Goal: Information Seeking & Learning: Check status

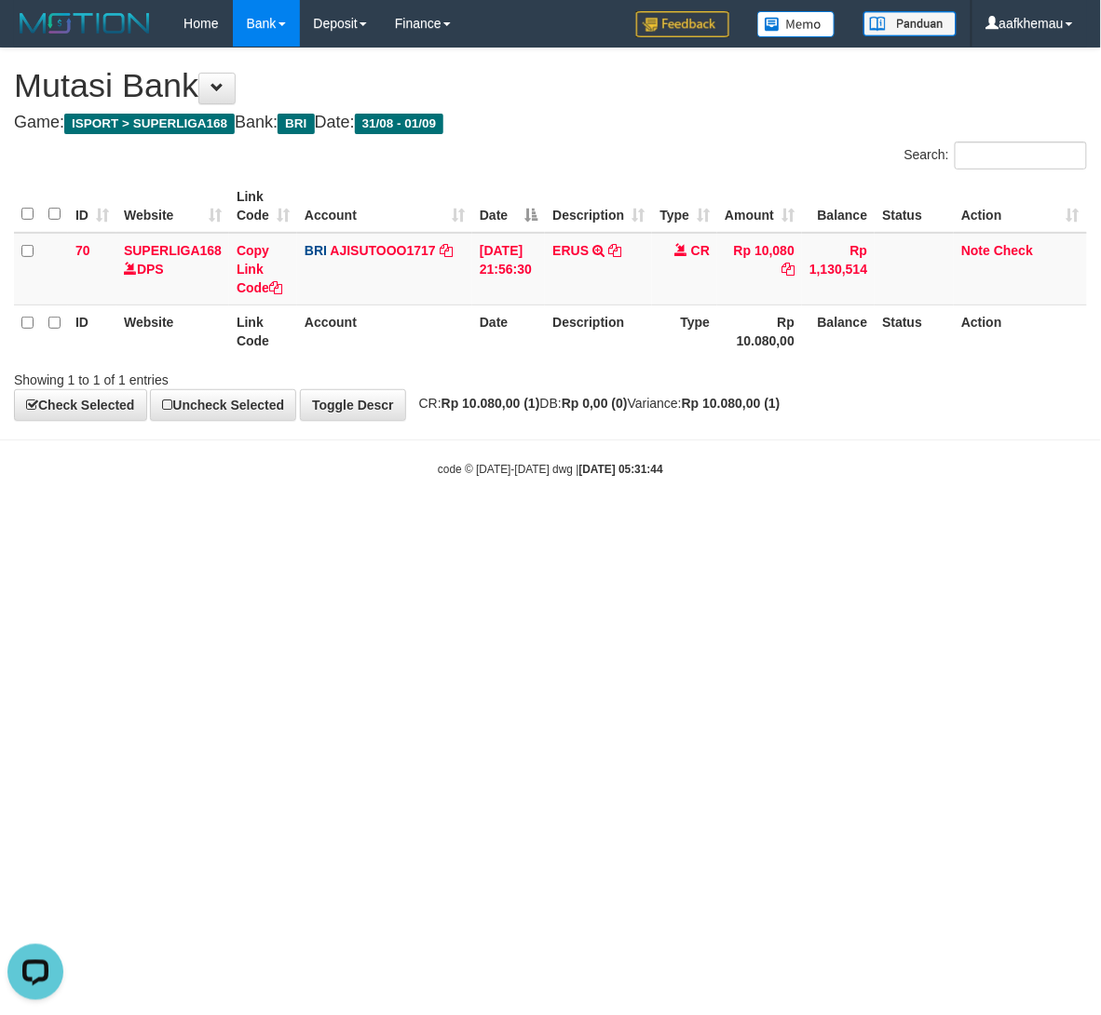
click at [648, 119] on h4 "Game: ISPORT > SUPERLIGA168 Bank: BRI Date: 31/08 - 01/09" at bounding box center [550, 123] width 1073 height 19
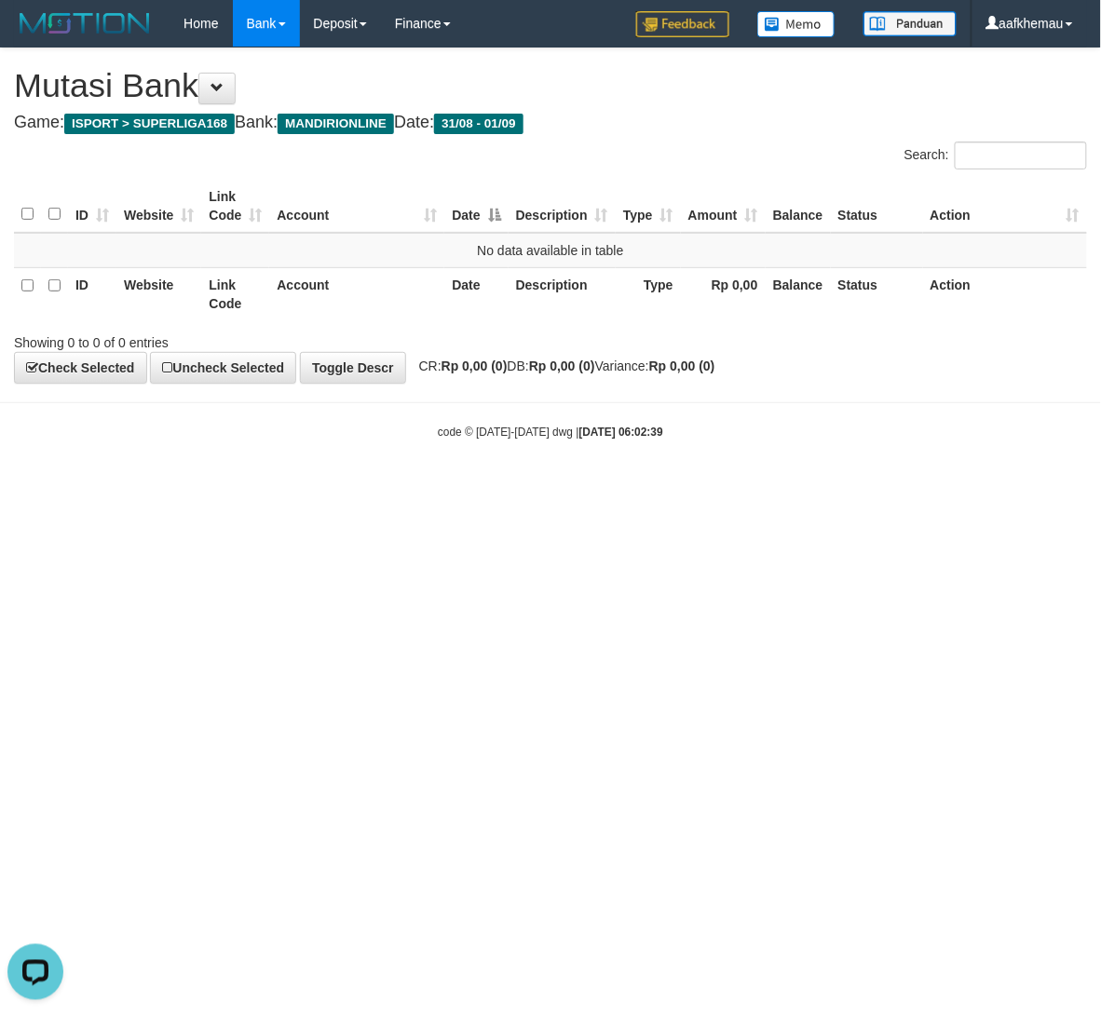
click at [696, 120] on h4 "Game: ISPORT > SUPERLIGA168 Bank: MANDIRIONLINE Date: 31/08 - 01/09" at bounding box center [550, 123] width 1073 height 19
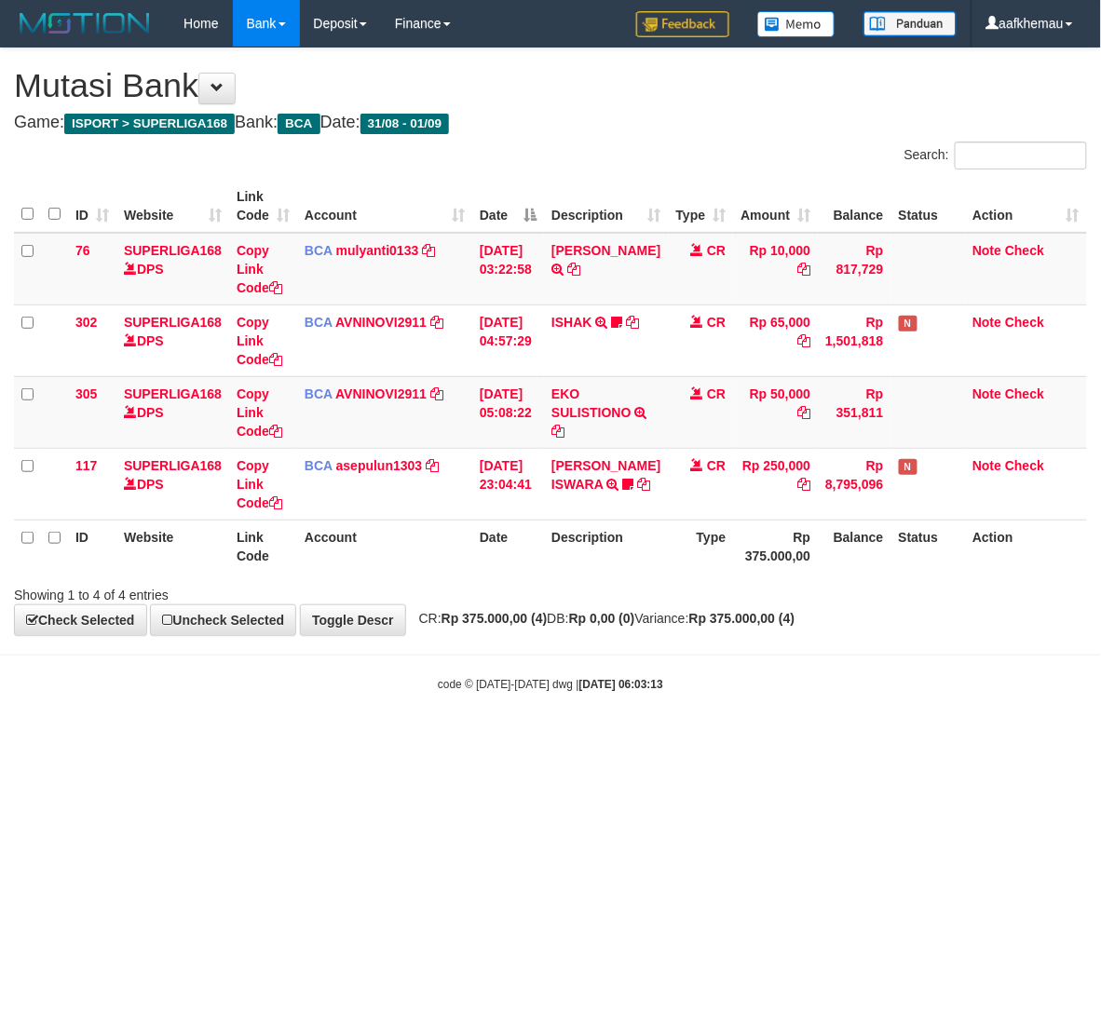
click at [839, 739] on html "Toggle navigation Home Bank Account List Load By Website Group [ISPORT] SUPERLI…" at bounding box center [550, 369] width 1101 height 739
click at [676, 125] on h4 "Game: ISPORT > SUPERLIGA168 Bank: BCA Date: 31/08 - 01/09" at bounding box center [550, 123] width 1073 height 19
click at [680, 123] on h4 "Game: ISPORT > SUPERLIGA168 Bank: BCA Date: 31/08 - 01/09" at bounding box center [550, 123] width 1073 height 19
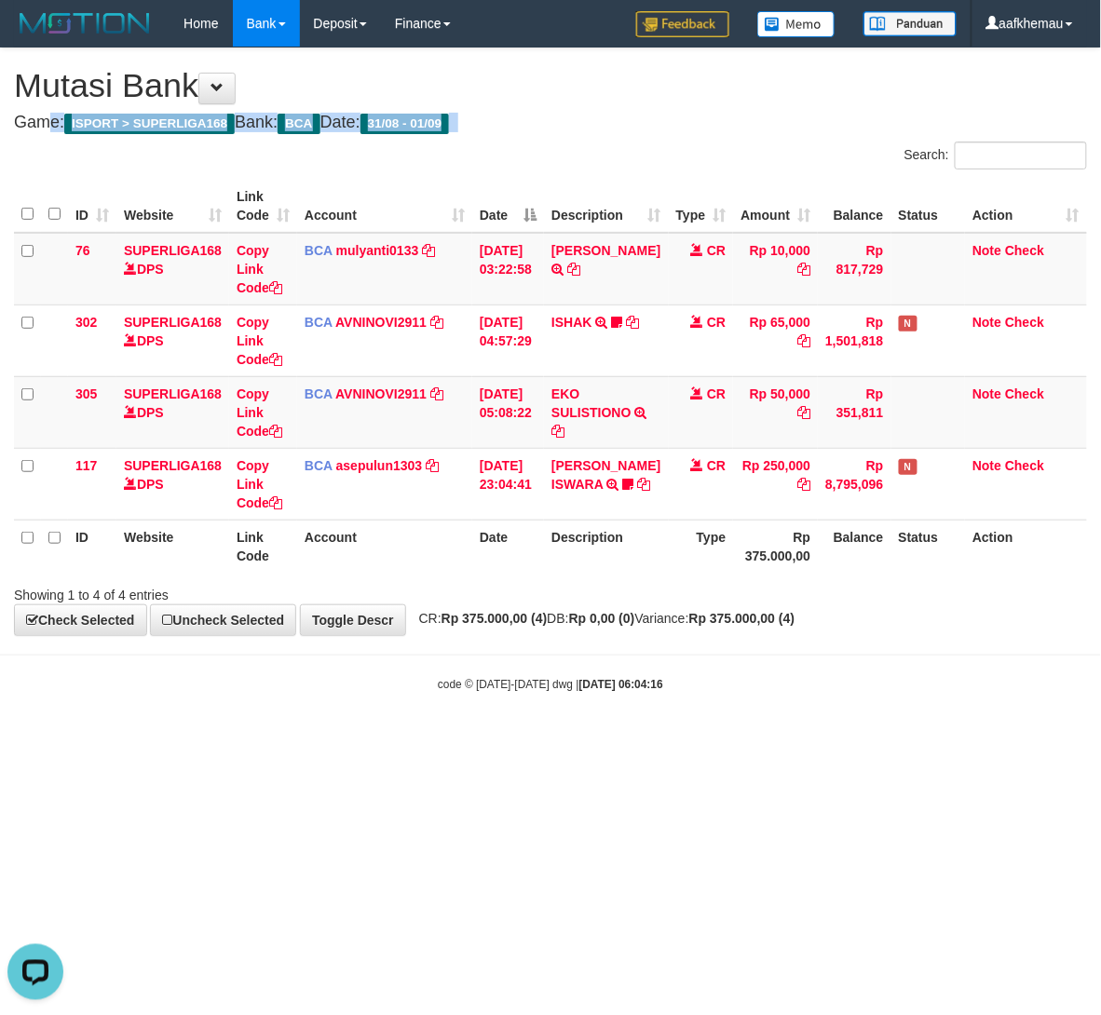
click at [680, 123] on h4 "Game: ISPORT > SUPERLIGA168 Bank: BCA Date: 31/08 - 01/09" at bounding box center [550, 123] width 1073 height 19
click at [682, 123] on h4 "Game: ISPORT > SUPERLIGA168 Bank: BCA Date: 31/08 - 01/09" at bounding box center [550, 123] width 1073 height 19
click at [633, 739] on html "Toggle navigation Home Bank Account List Load By Website Group [ISPORT] SUPERLI…" at bounding box center [550, 369] width 1101 height 739
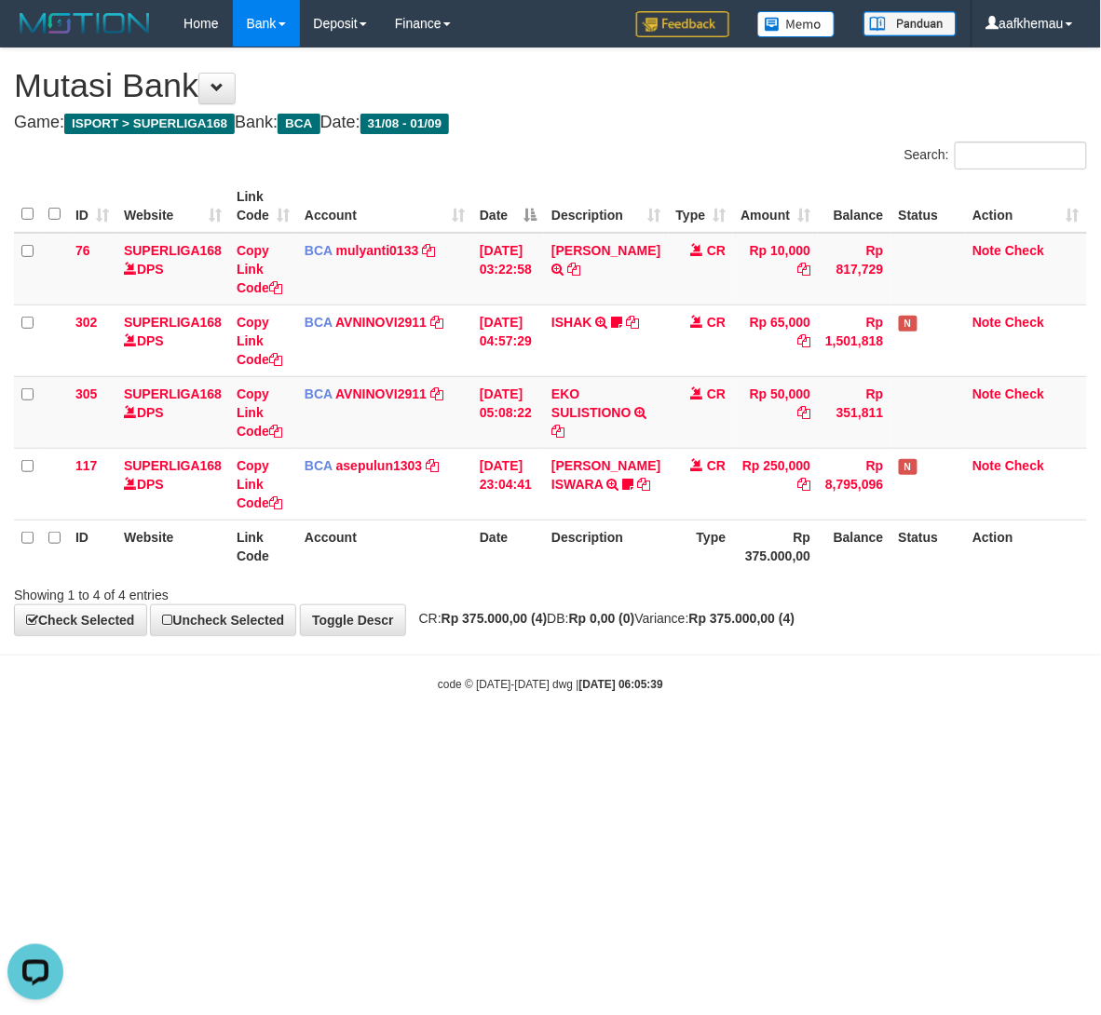
drag, startPoint x: 631, startPoint y: 922, endPoint x: 628, endPoint y: 906, distance: 16.3
click at [631, 739] on html "Toggle navigation Home Bank Account List Load By Website Group [ISPORT] SUPERLI…" at bounding box center [550, 369] width 1101 height 739
click at [561, 620] on span "CR: Rp 375.000,00 (4) DB: Rp 0,00 (0) Variance: Rp 375.000,00 (4)" at bounding box center [602, 618] width 385 height 15
click at [586, 739] on html "Toggle navigation Home Bank Account List Load By Website Group [ISPORT] SUPERLI…" at bounding box center [550, 369] width 1101 height 739
click at [571, 739] on html "Toggle navigation Home Bank Account List Load By Website Group [ISPORT] SUPERLI…" at bounding box center [550, 369] width 1101 height 739
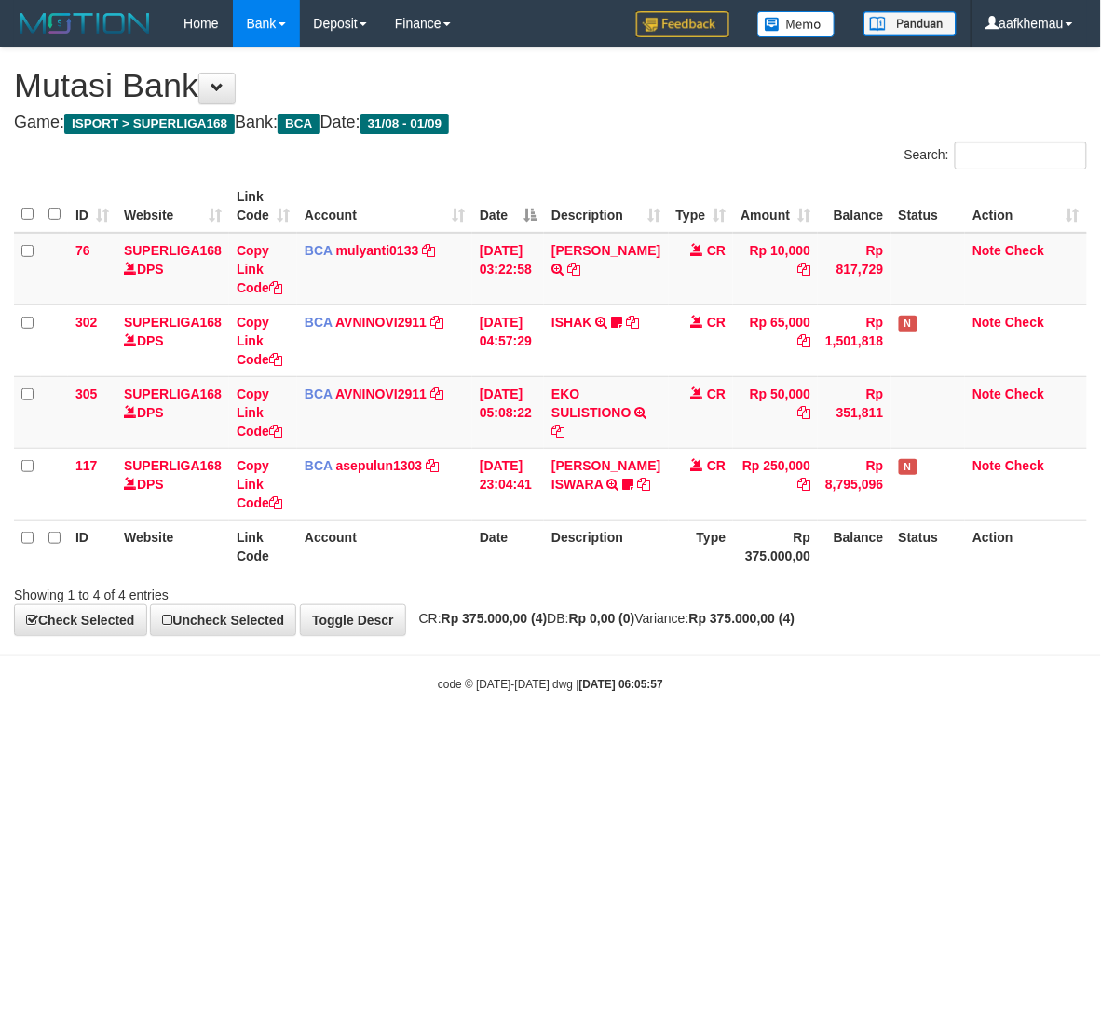
click at [633, 664] on body "Toggle navigation Home Bank Account List Load By Website Group [ISPORT] SUPERLI…" at bounding box center [550, 369] width 1101 height 739
click at [586, 135] on div "**********" at bounding box center [550, 341] width 1101 height 587
click at [631, 705] on body "Toggle navigation Home Bank Account List Load By Website Group [ISPORT] SUPERLI…" at bounding box center [550, 369] width 1101 height 739
click at [605, 150] on div "Search:" at bounding box center [825, 158] width 522 height 33
click at [741, 739] on html "Toggle navigation Home Bank Account List Load By Website Group [ISPORT] SUPERLI…" at bounding box center [550, 369] width 1101 height 739
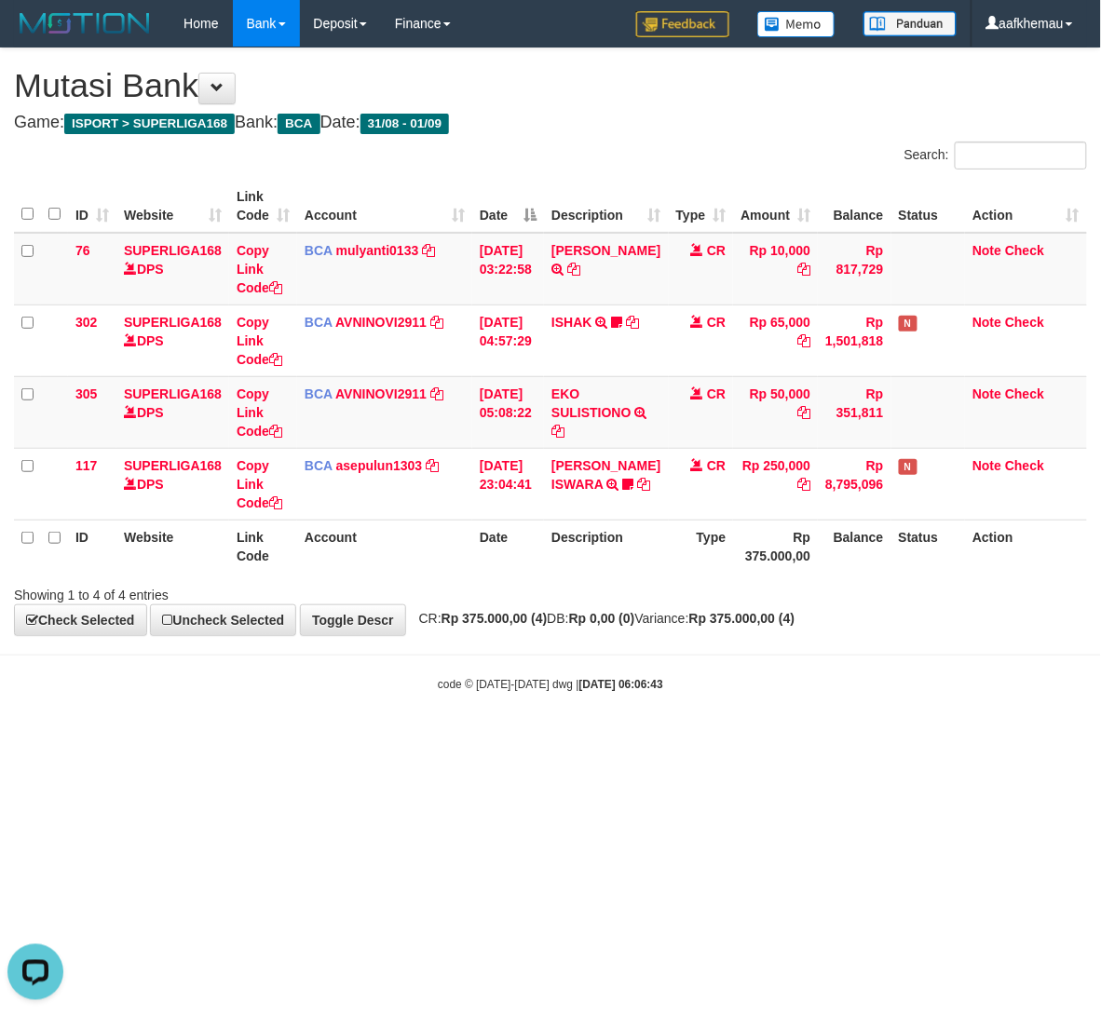
click at [753, 739] on html "Toggle navigation Home Bank Account List Load By Website Group [ISPORT] SUPERLI…" at bounding box center [550, 369] width 1101 height 739
click at [746, 739] on html "Toggle navigation Home Bank Account List Load By Website Group [ISPORT] SUPERLI…" at bounding box center [550, 369] width 1101 height 739
click at [732, 130] on h4 "Game: ISPORT > SUPERLIGA168 Bank: BCA Date: 31/08 - 01/09" at bounding box center [550, 123] width 1073 height 19
drag, startPoint x: 0, startPoint y: 0, endPoint x: 682, endPoint y: 693, distance: 971.8
click at [682, 693] on div "code © 2012-2018 dwg | 2025/09/01 06:07:24" at bounding box center [550, 683] width 1101 height 19
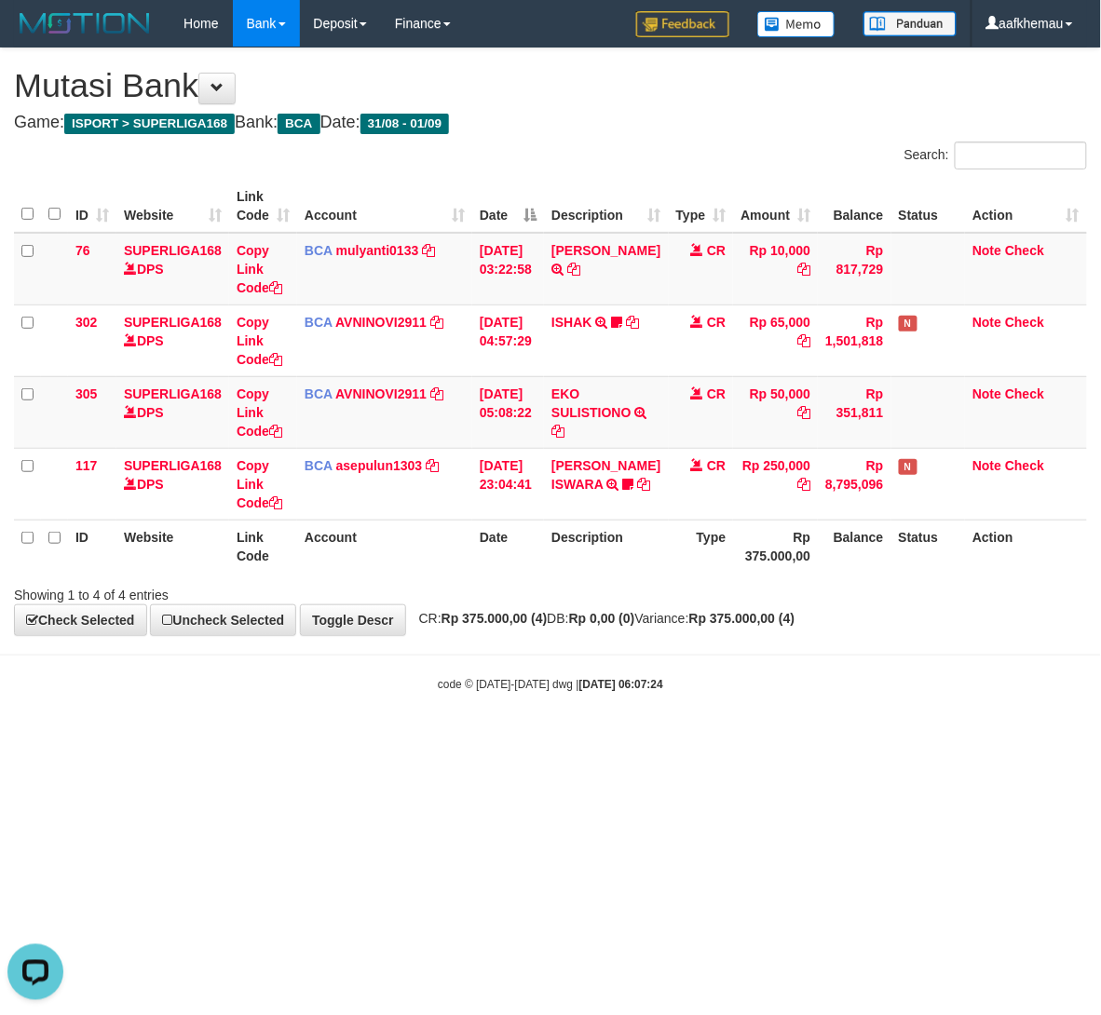
click at [669, 739] on html "Toggle navigation Home Bank Account List Load By Website Group [ISPORT] SUPERLI…" at bounding box center [550, 369] width 1101 height 739
click at [672, 739] on html "Toggle navigation Home Bank Account List Load By Website Group [ISPORT] SUPERLI…" at bounding box center [550, 369] width 1101 height 739
click at [691, 739] on html "Toggle navigation Home Bank Account List Load By Website Group [ISPORT] SUPERLI…" at bounding box center [550, 369] width 1101 height 739
click at [626, 119] on h4 "Game: ISPORT > SUPERLIGA168 Bank: BCA Date: 31/08 - 01/09" at bounding box center [550, 123] width 1073 height 19
click at [704, 696] on body "Toggle navigation Home Bank Account List Load By Website Group [ISPORT] SUPERLI…" at bounding box center [550, 369] width 1101 height 739
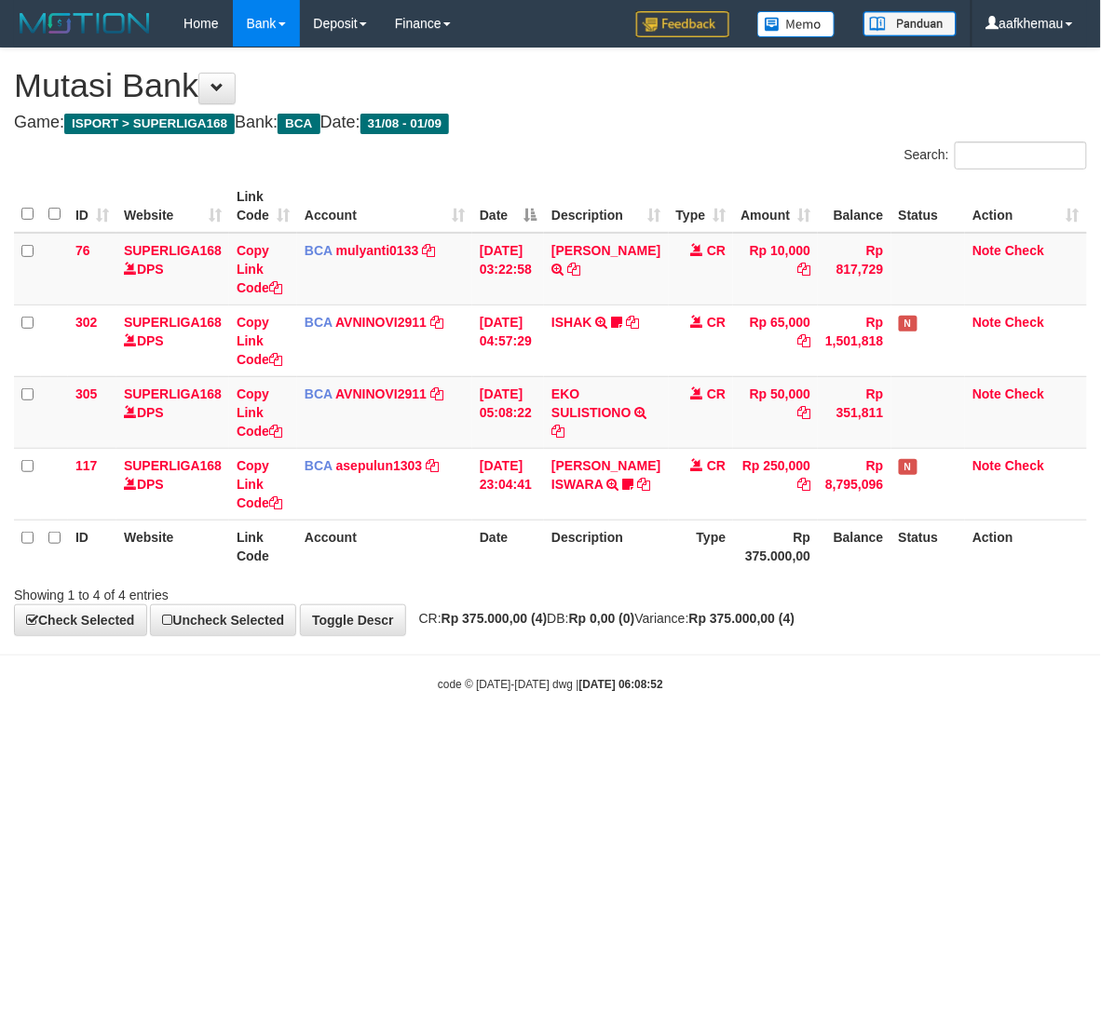
click at [645, 667] on body "Toggle navigation Home Bank Account List Load By Website Group [ISPORT] SUPERLI…" at bounding box center [550, 369] width 1101 height 739
click at [588, 738] on body "Toggle navigation Home Bank Account List Load By Website Group [ISPORT] SUPERLI…" at bounding box center [550, 369] width 1101 height 739
click at [686, 654] on body "Toggle navigation Home Bank Account List Load By Website Group [ISPORT] SUPERLI…" at bounding box center [550, 369] width 1101 height 739
click at [813, 670] on body "Toggle navigation Home Bank Account List Load By Website Group [ISPORT] SUPERLI…" at bounding box center [550, 369] width 1101 height 739
click at [873, 695] on body "Toggle navigation Home Bank Account List Load By Website Group [ISPORT] SUPERLI…" at bounding box center [550, 369] width 1101 height 739
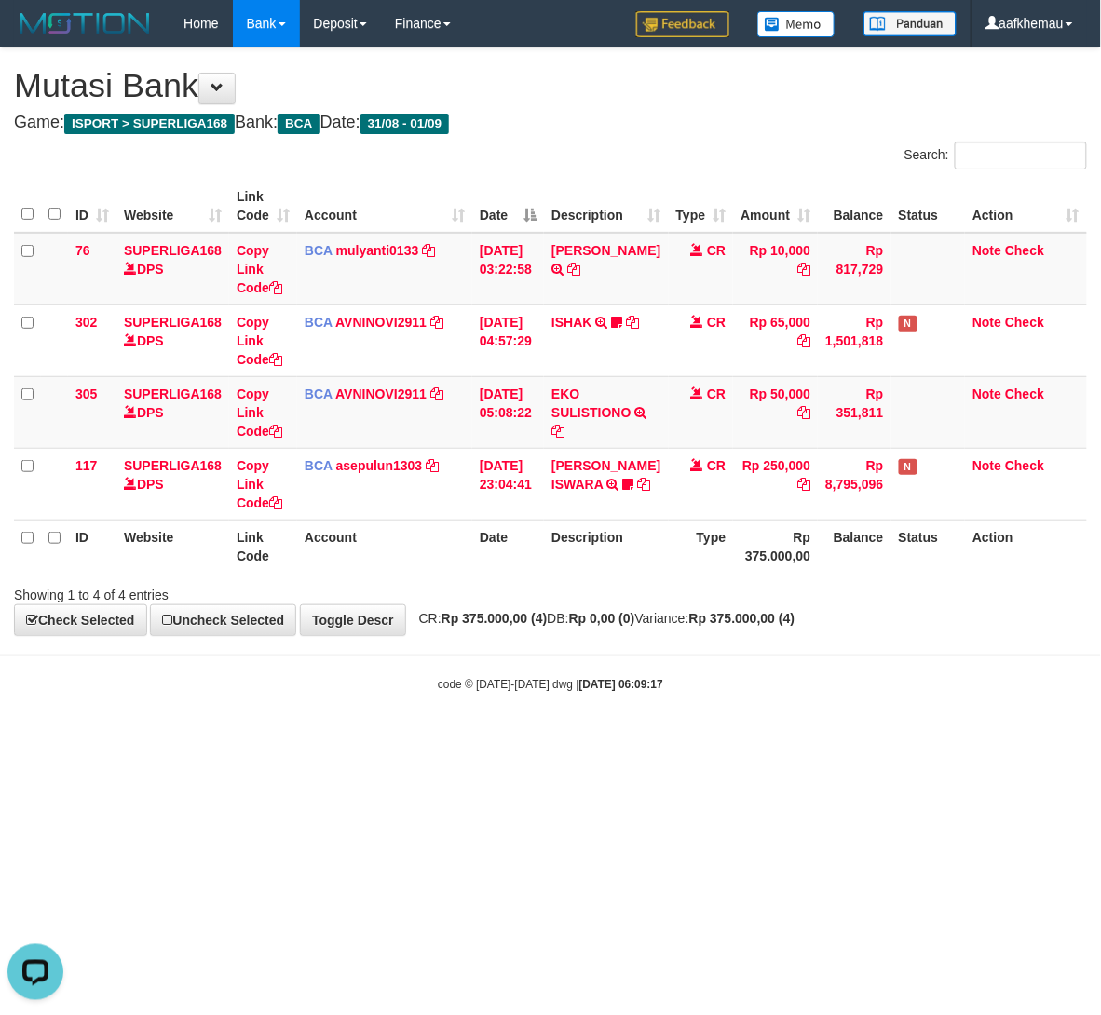
click at [849, 669] on body "Toggle navigation Home Bank Account List Load By Website Group [ISPORT] SUPERLI…" at bounding box center [550, 369] width 1101 height 739
drag, startPoint x: 839, startPoint y: 672, endPoint x: 842, endPoint y: 663, distance: 9.7
click at [835, 678] on body "Toggle navigation Home Bank Account List Load By Website Group [ISPORT] SUPERLI…" at bounding box center [550, 369] width 1101 height 739
drag, startPoint x: 831, startPoint y: 656, endPoint x: 760, endPoint y: 575, distance: 108.2
click at [825, 655] on hr at bounding box center [550, 655] width 1101 height 1
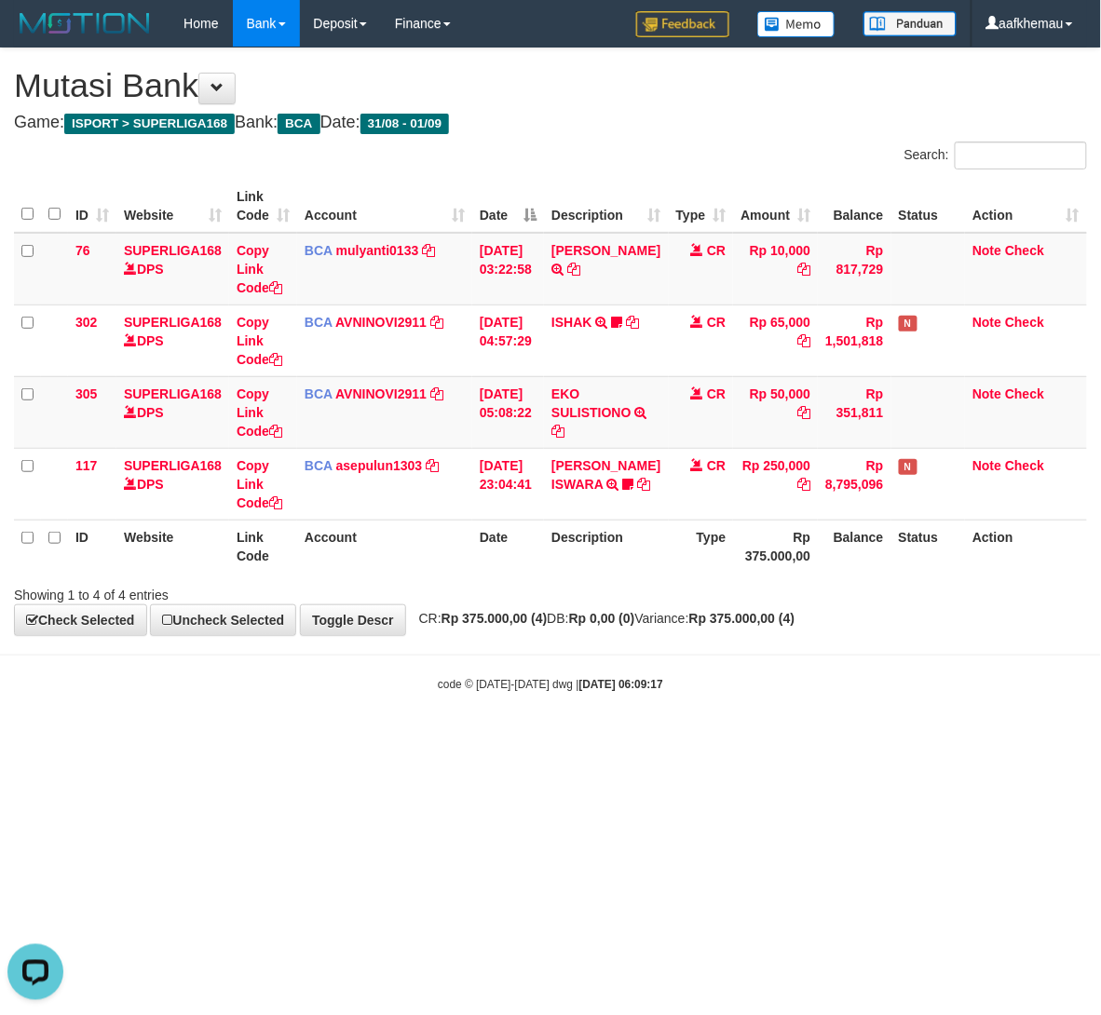
click at [765, 572] on div "ID Website Link Code Account Date Description Type Amount Balance Status Action…" at bounding box center [550, 376] width 1101 height 404
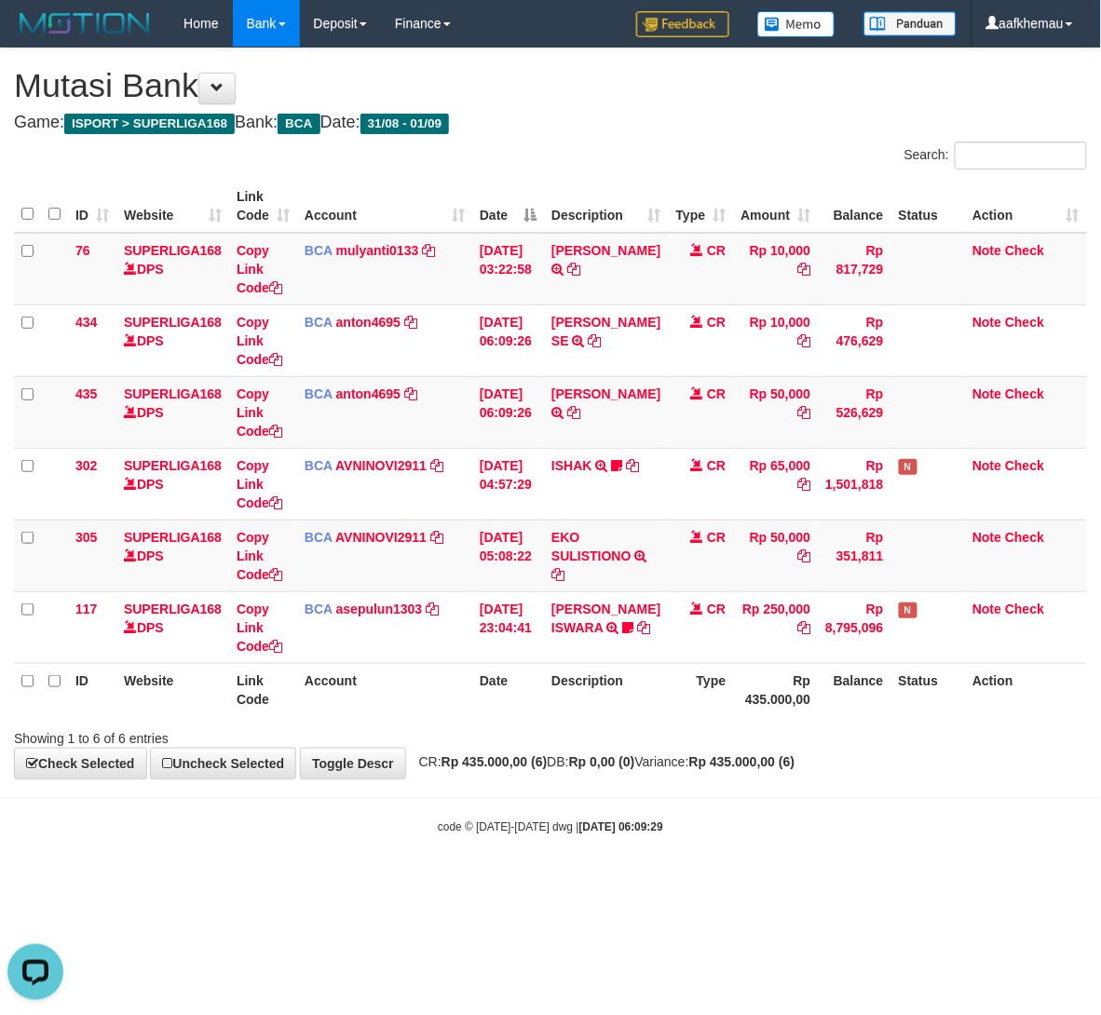
click at [727, 865] on body "Toggle navigation Home Bank Account List Load By Website Group [ISPORT] SUPERLI…" at bounding box center [550, 441] width 1101 height 883
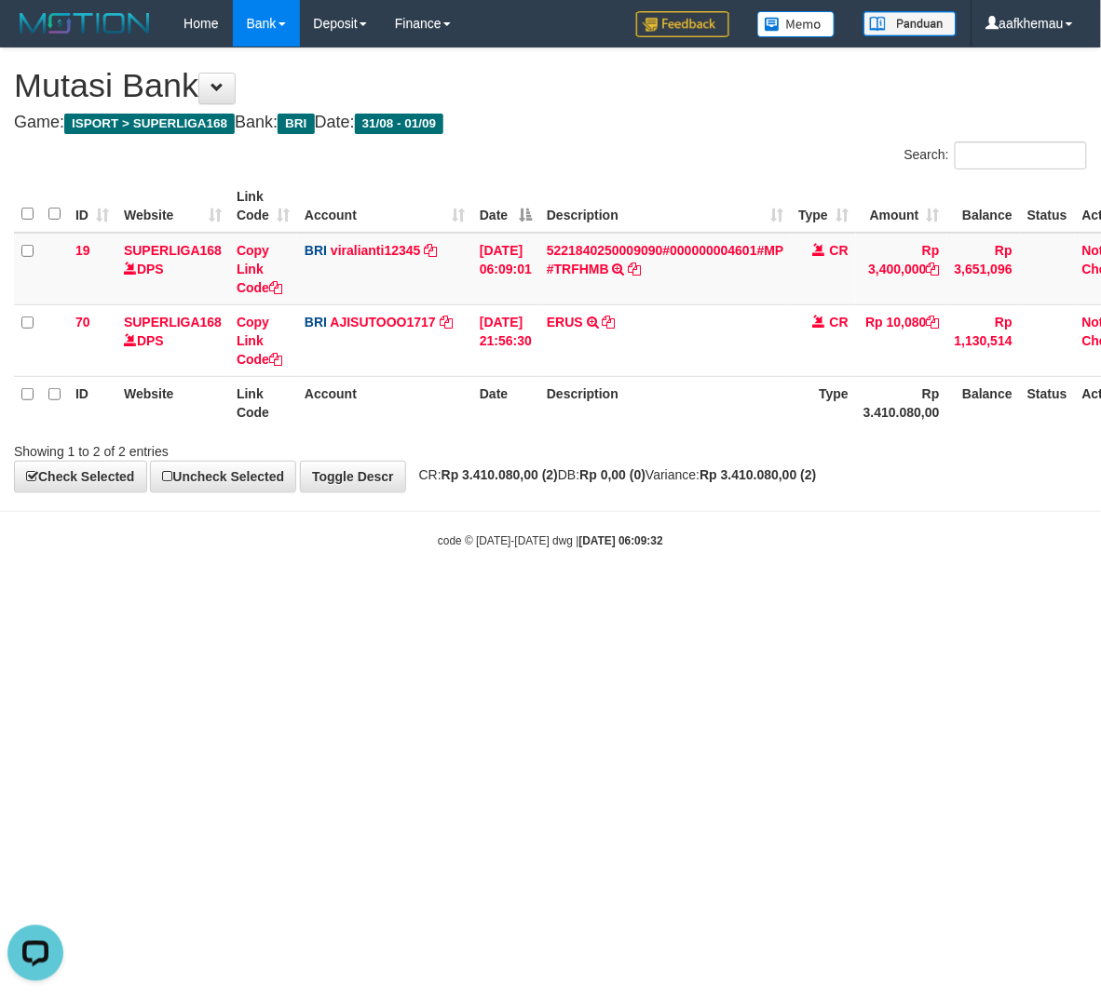
scroll to position [0, 61]
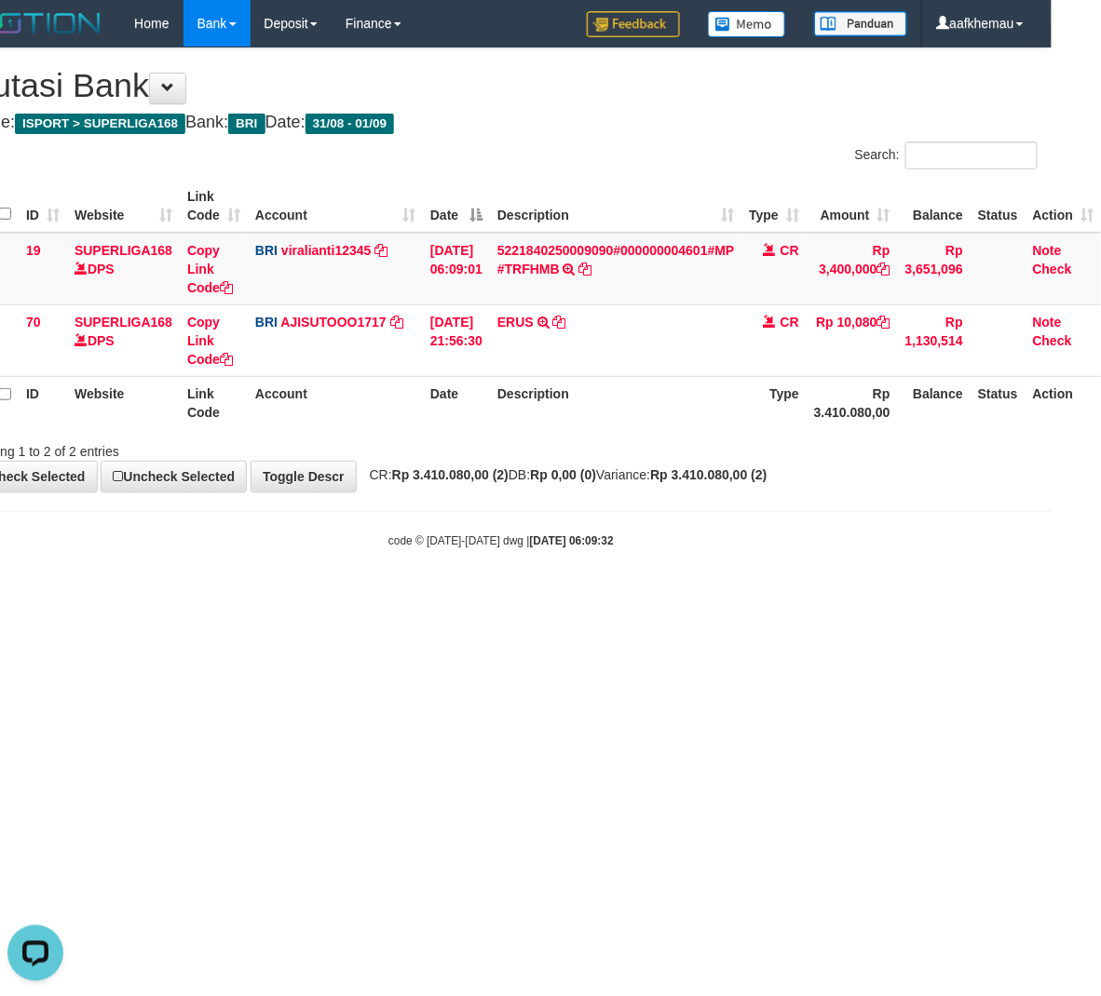
click at [719, 596] on html "Toggle navigation Home Bank Account List Load By Website Group [ISPORT] SUPERLI…" at bounding box center [501, 298] width 1101 height 596
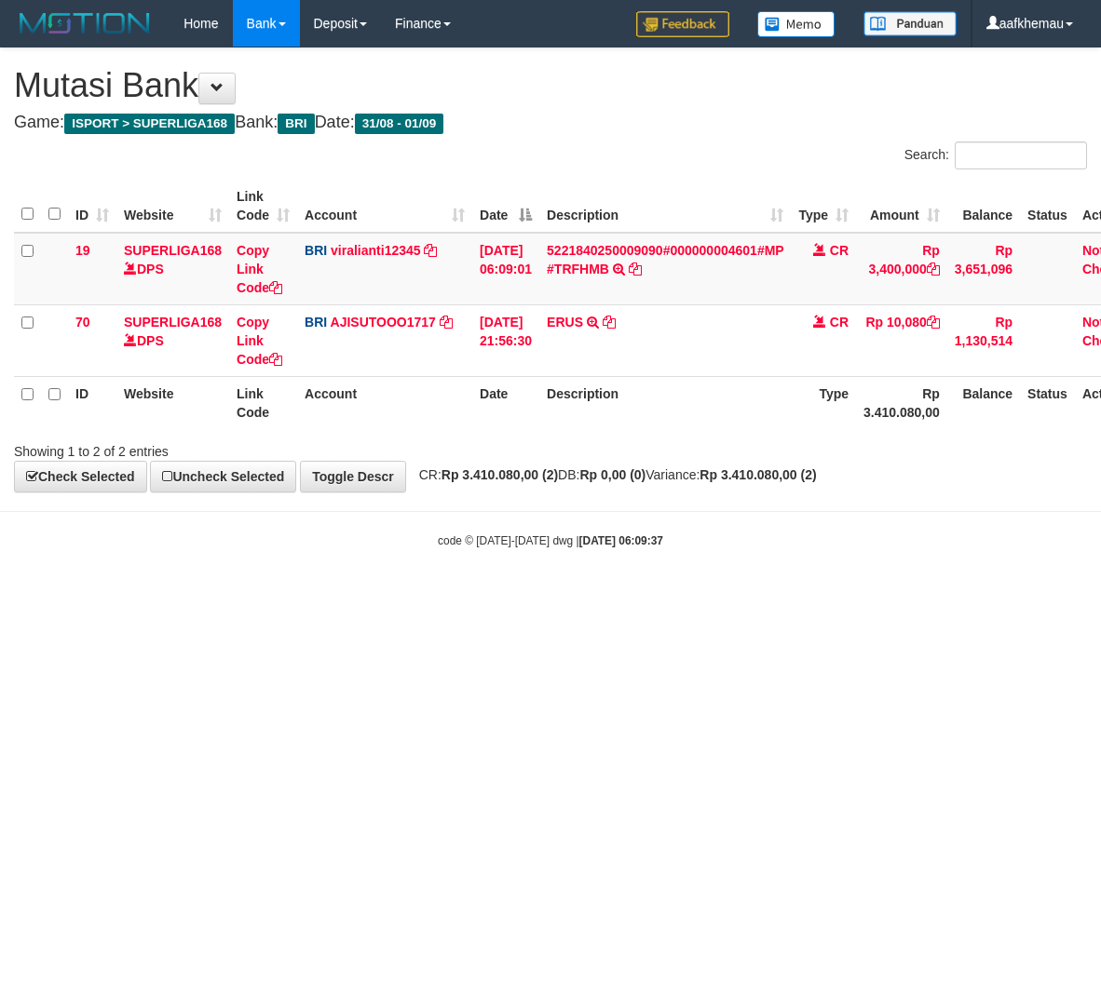
scroll to position [0, 61]
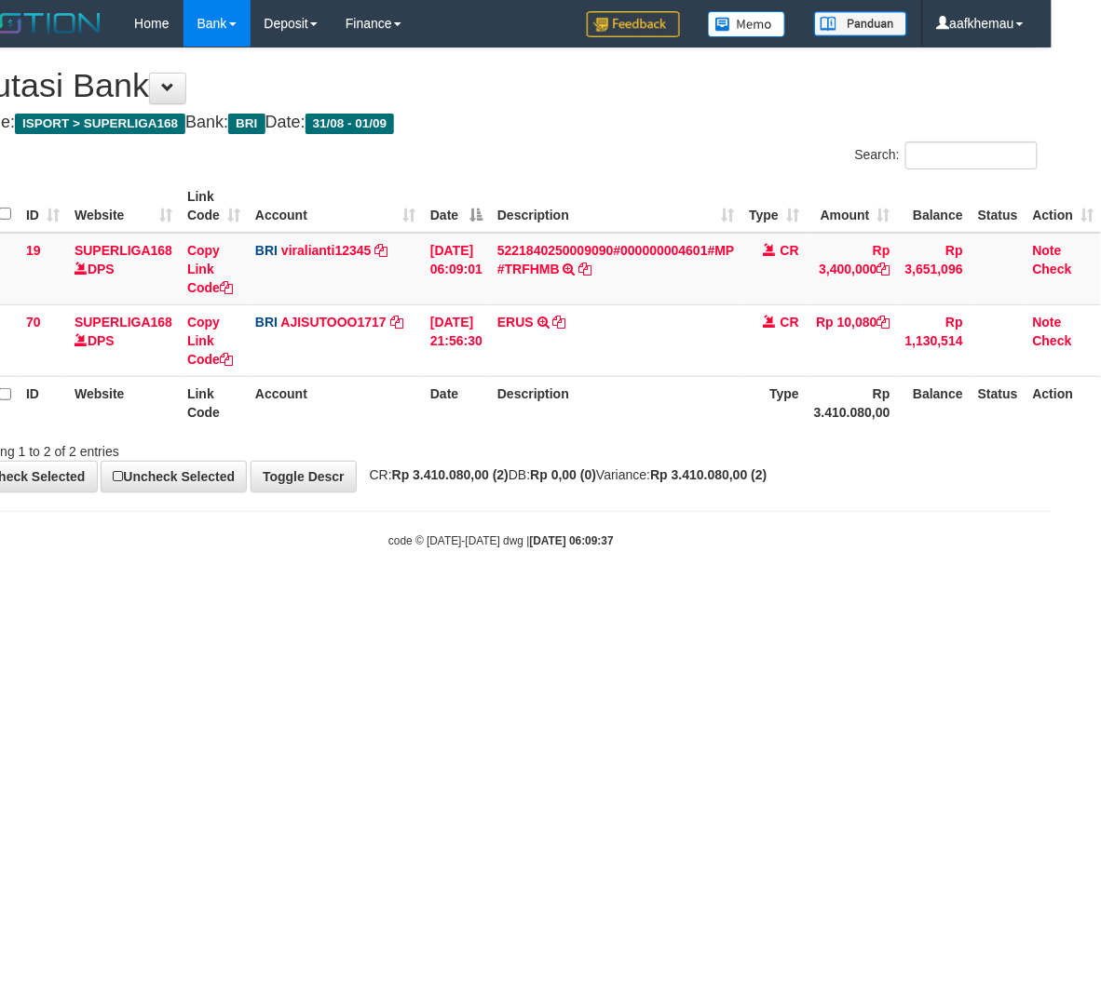
click at [608, 99] on h1 "Mutasi Bank" at bounding box center [501, 85] width 1073 height 37
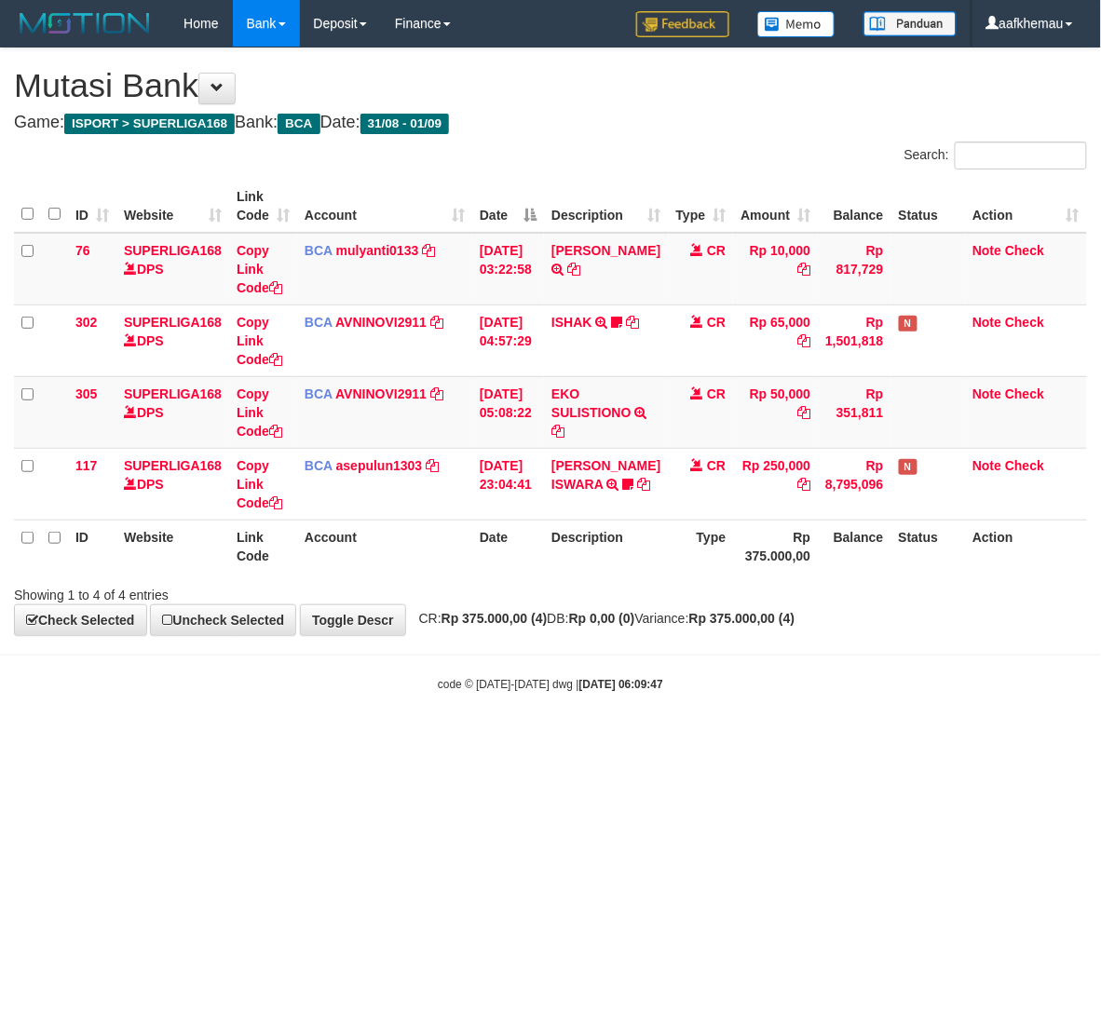
click at [608, 84] on h1 "Mutasi Bank" at bounding box center [550, 85] width 1073 height 37
click at [698, 119] on h4 "Game: ISPORT > SUPERLIGA168 Bank: BCA Date: 31/08 - 01/09" at bounding box center [550, 123] width 1073 height 19
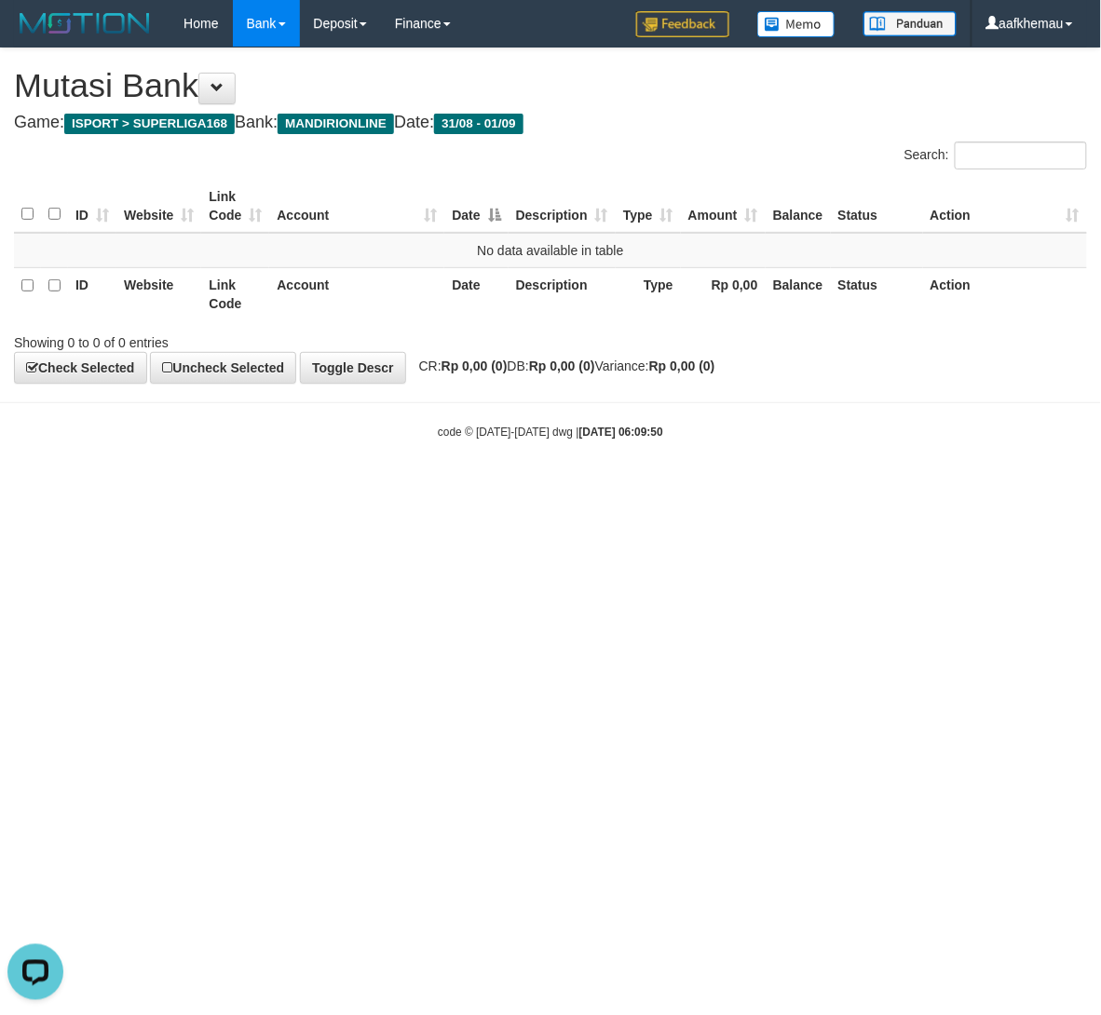
drag, startPoint x: 776, startPoint y: 556, endPoint x: 499, endPoint y: 15, distance: 607.5
click at [775, 487] on html "Toggle navigation Home Bank Account List Load By Website Group [ISPORT] SUPERLI…" at bounding box center [550, 243] width 1101 height 487
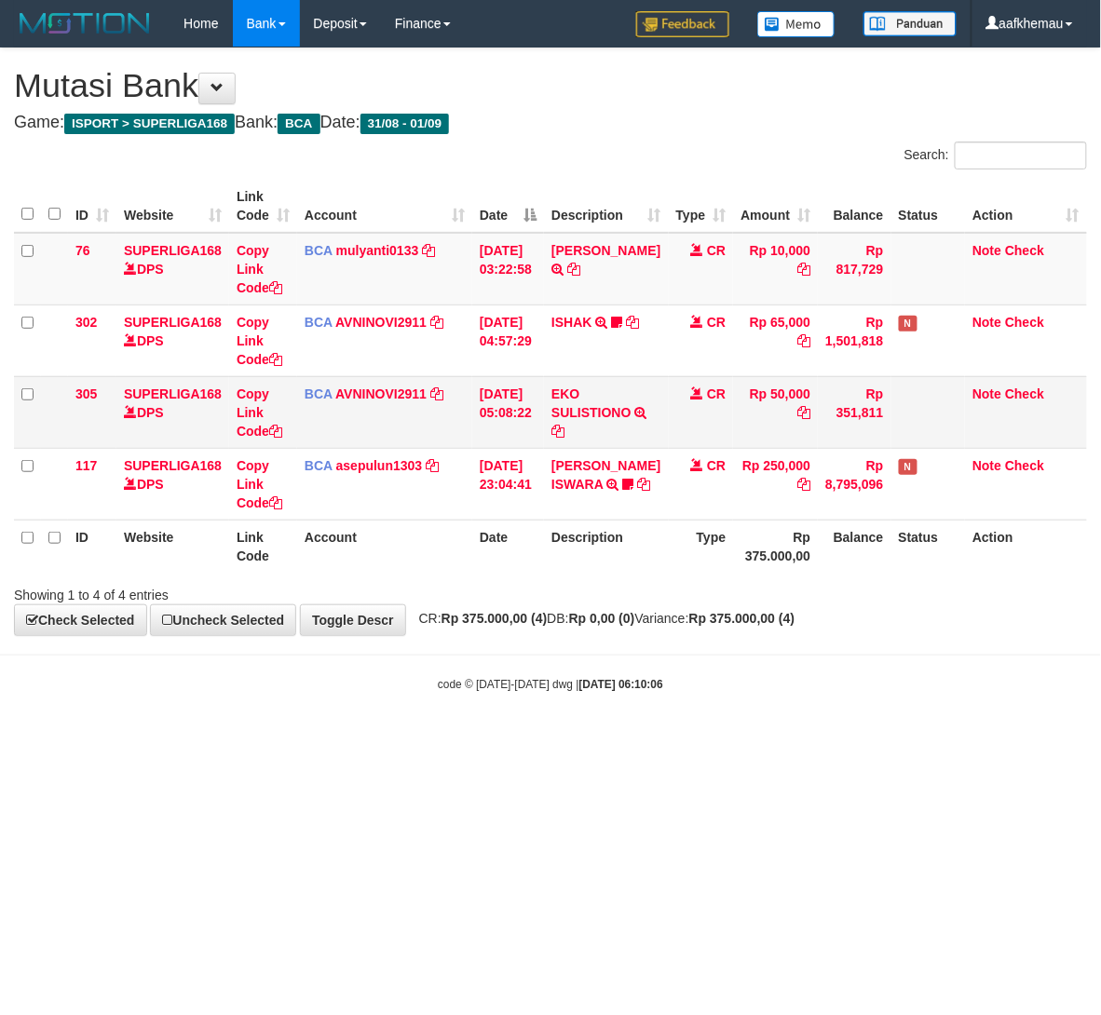
click at [783, 728] on body "Toggle navigation Home Bank Account List Load By Website Group [ISPORT] SUPERLI…" at bounding box center [550, 369] width 1101 height 739
click at [682, 739] on html "Toggle navigation Home Bank Account List Load By Website Group [ISPORT] SUPERLI…" at bounding box center [550, 369] width 1101 height 739
click at [704, 739] on html "Toggle navigation Home Bank Account List Load By Website Group [ISPORT] SUPERLI…" at bounding box center [550, 369] width 1101 height 739
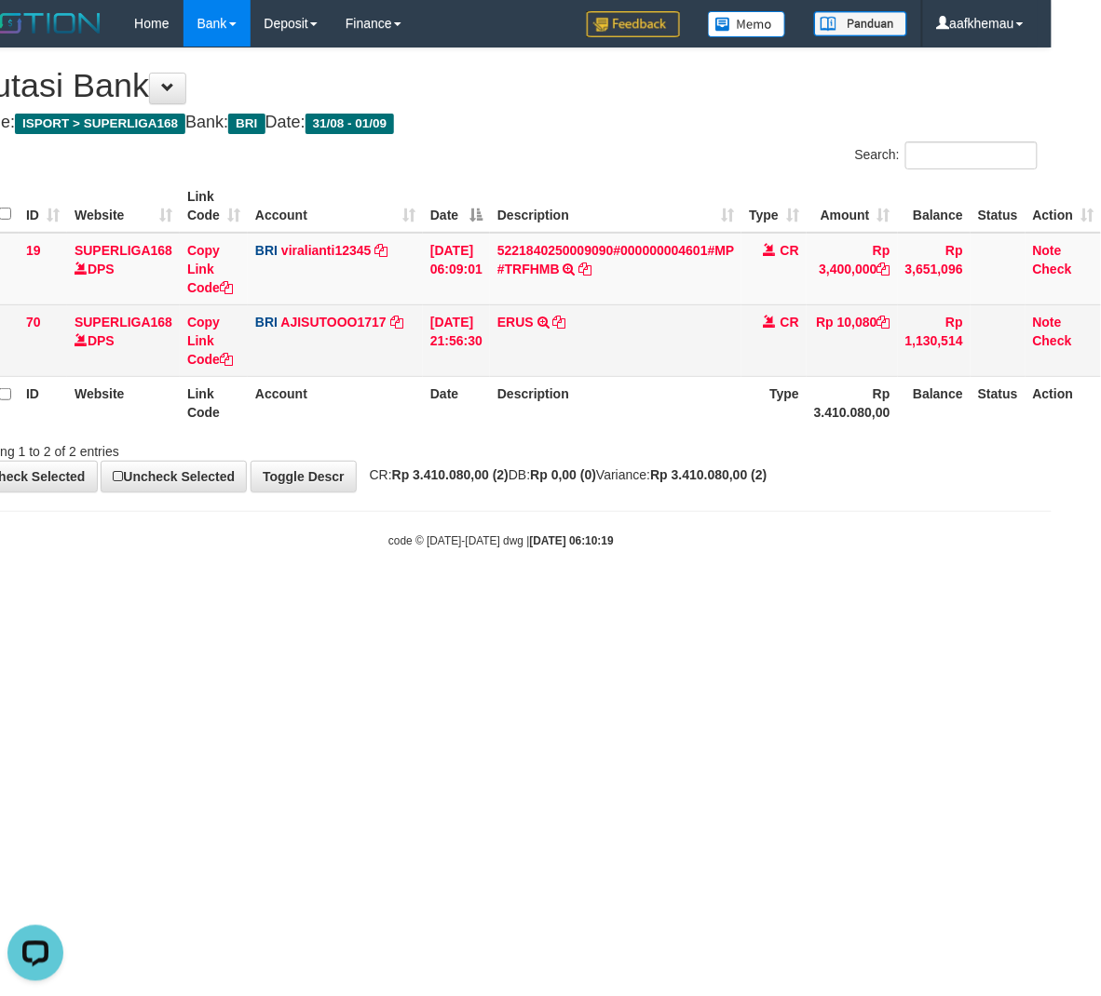
click at [592, 325] on td "ERUS TRANSFER NBMBâ?? ERUS TO SUTO AJI RAMADHAN" at bounding box center [615, 340] width 251 height 72
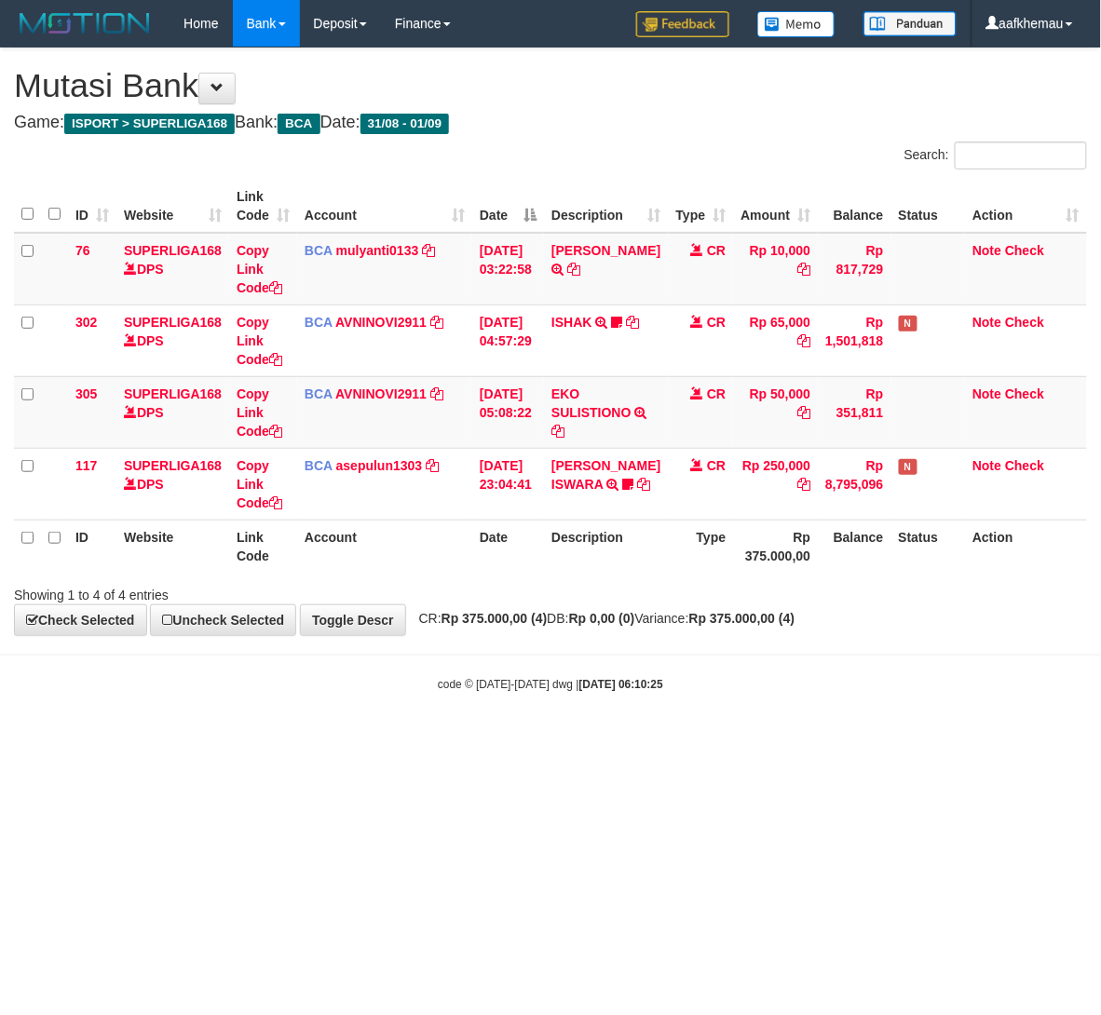
click at [637, 151] on div "Search:" at bounding box center [825, 158] width 522 height 33
click at [515, 739] on html "Toggle navigation Home Bank Account List Load By Website Group [ISPORT] SUPERLI…" at bounding box center [550, 369] width 1101 height 739
click at [518, 739] on html "Toggle navigation Home Bank Account List Load By Website Group [ISPORT] SUPERLI…" at bounding box center [550, 369] width 1101 height 739
click at [520, 739] on html "Toggle navigation Home Bank Account List Load By Website Group [ISPORT] SUPERLI…" at bounding box center [550, 369] width 1101 height 739
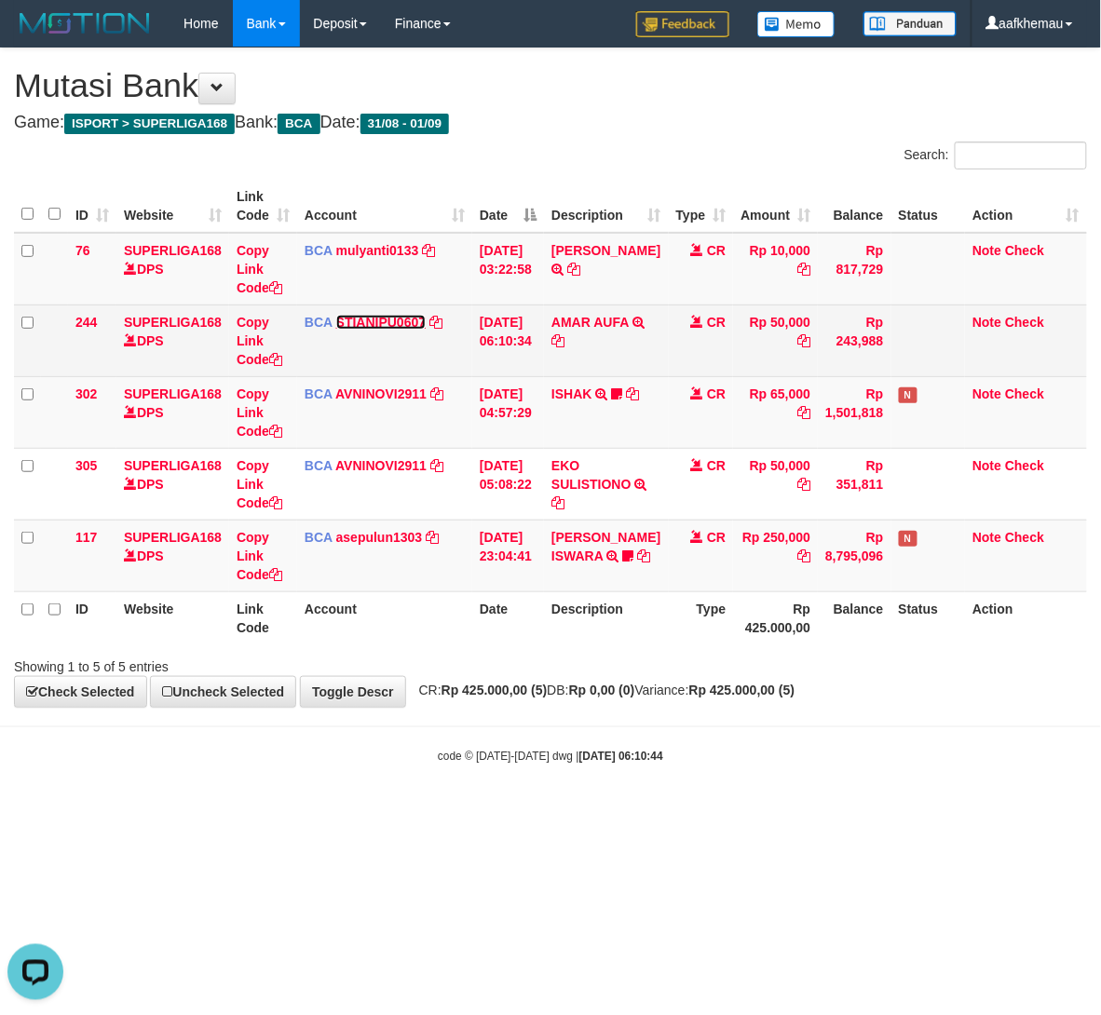
click at [385, 320] on link "STIANIPU0607" at bounding box center [380, 322] width 89 height 15
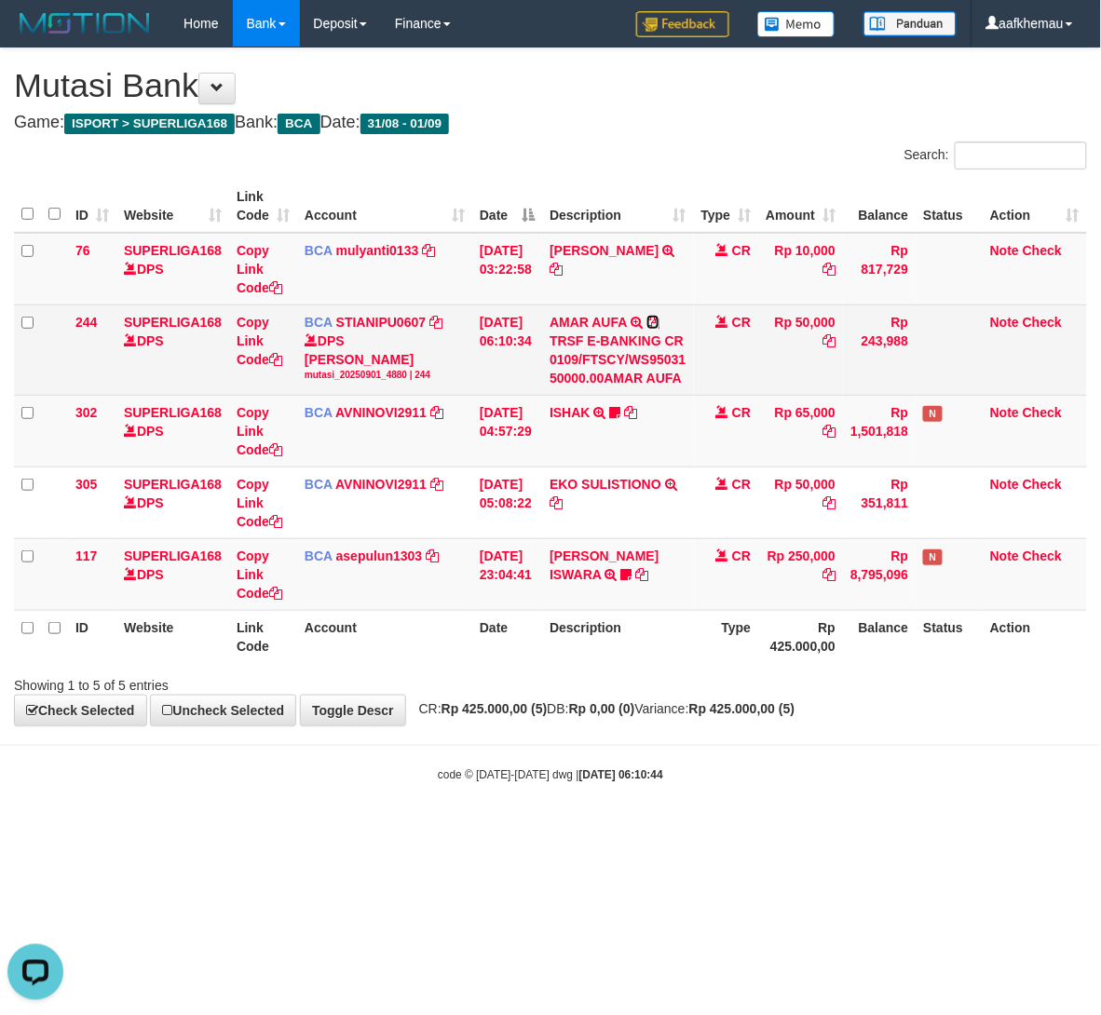
click at [659, 318] on icon at bounding box center [652, 322] width 13 height 13
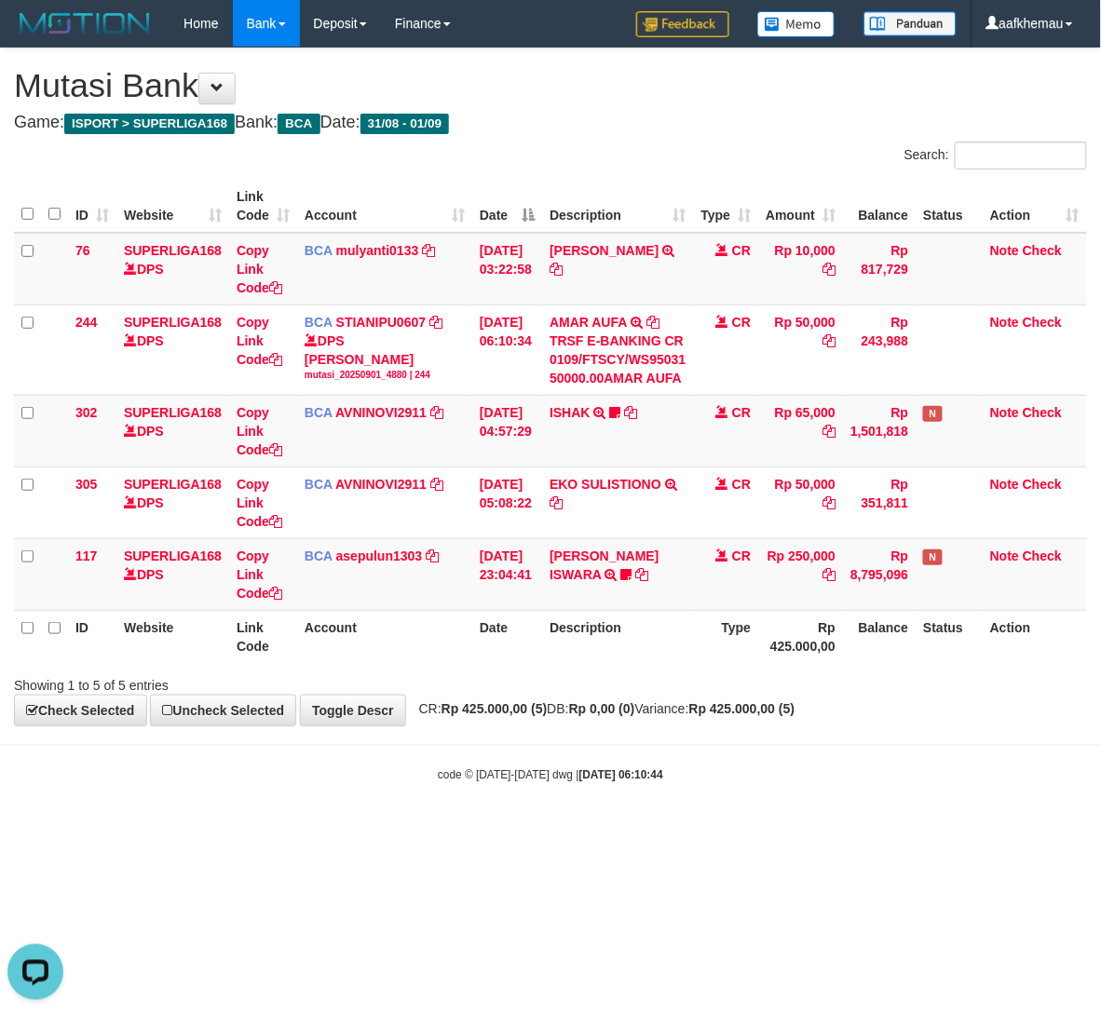
click at [719, 642] on th "Type" at bounding box center [726, 636] width 65 height 53
drag, startPoint x: 520, startPoint y: 845, endPoint x: 321, endPoint y: 944, distance: 221.5
click at [519, 830] on html "Toggle navigation Home Bank Account List Load By Website Group [ISPORT] SUPERLI…" at bounding box center [550, 415] width 1101 height 830
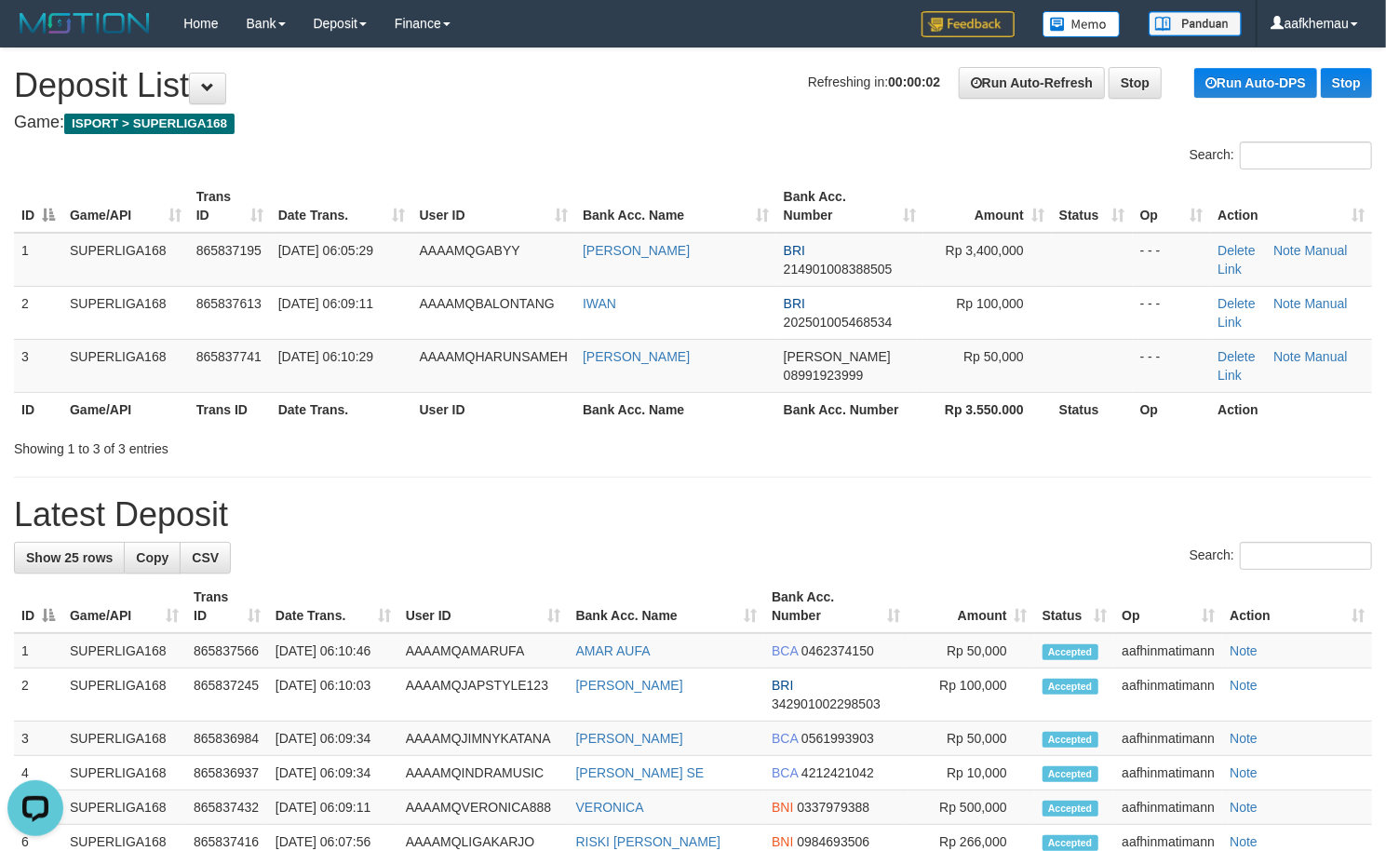
click at [598, 130] on h4 "Game: ISPORT > SUPERLIGA168" at bounding box center [693, 123] width 1358 height 19
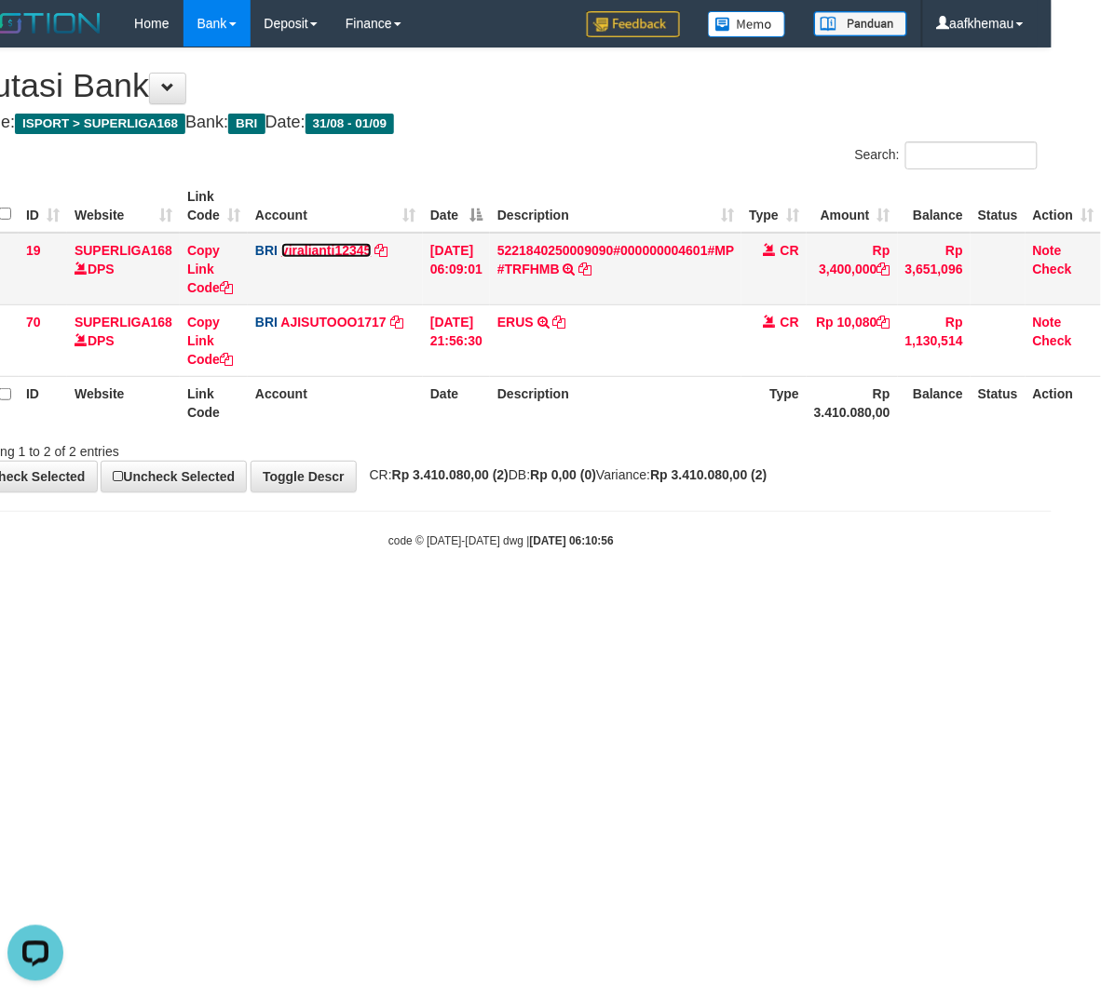
click at [322, 246] on link "viralianti12345" at bounding box center [326, 250] width 90 height 15
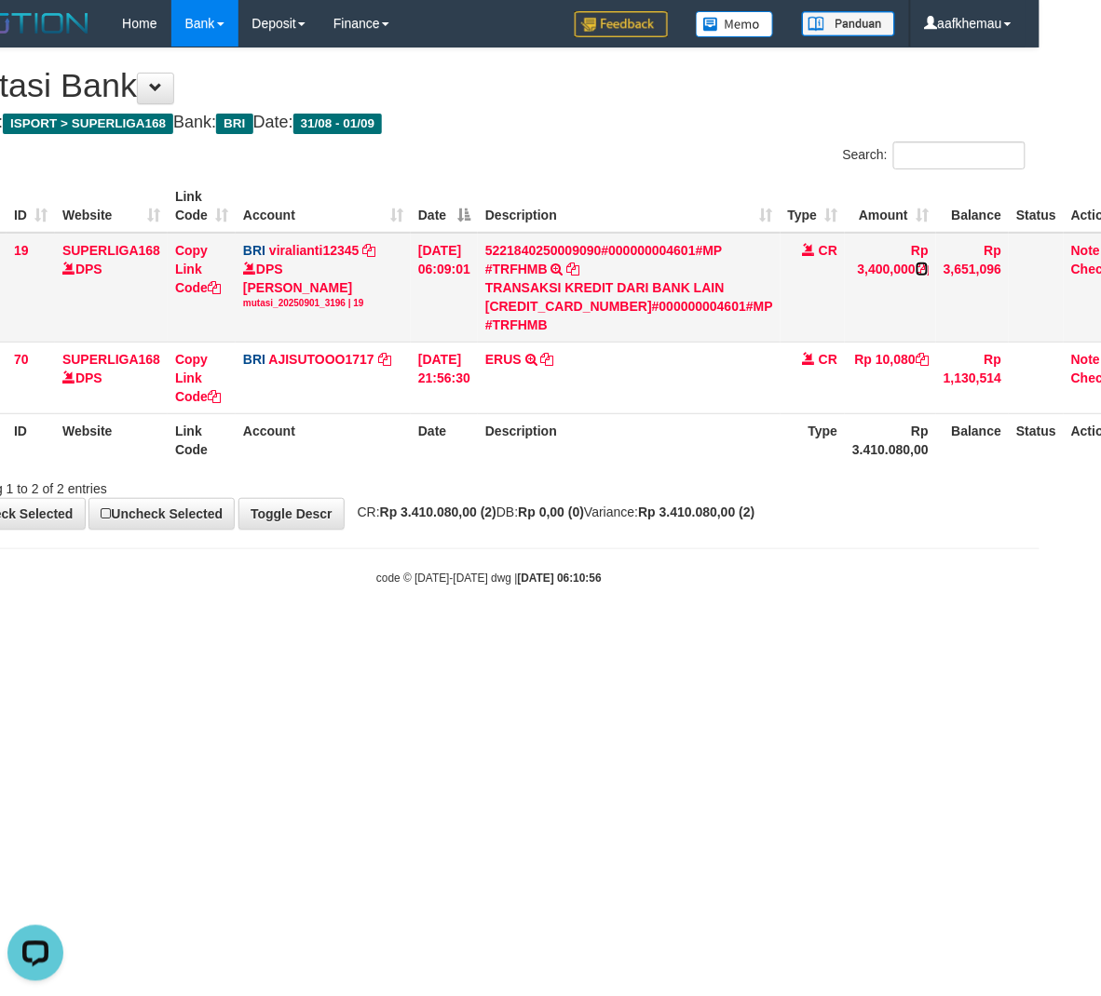
click at [915, 272] on icon at bounding box center [921, 269] width 13 height 13
click at [1071, 246] on link "Note" at bounding box center [1085, 250] width 29 height 15
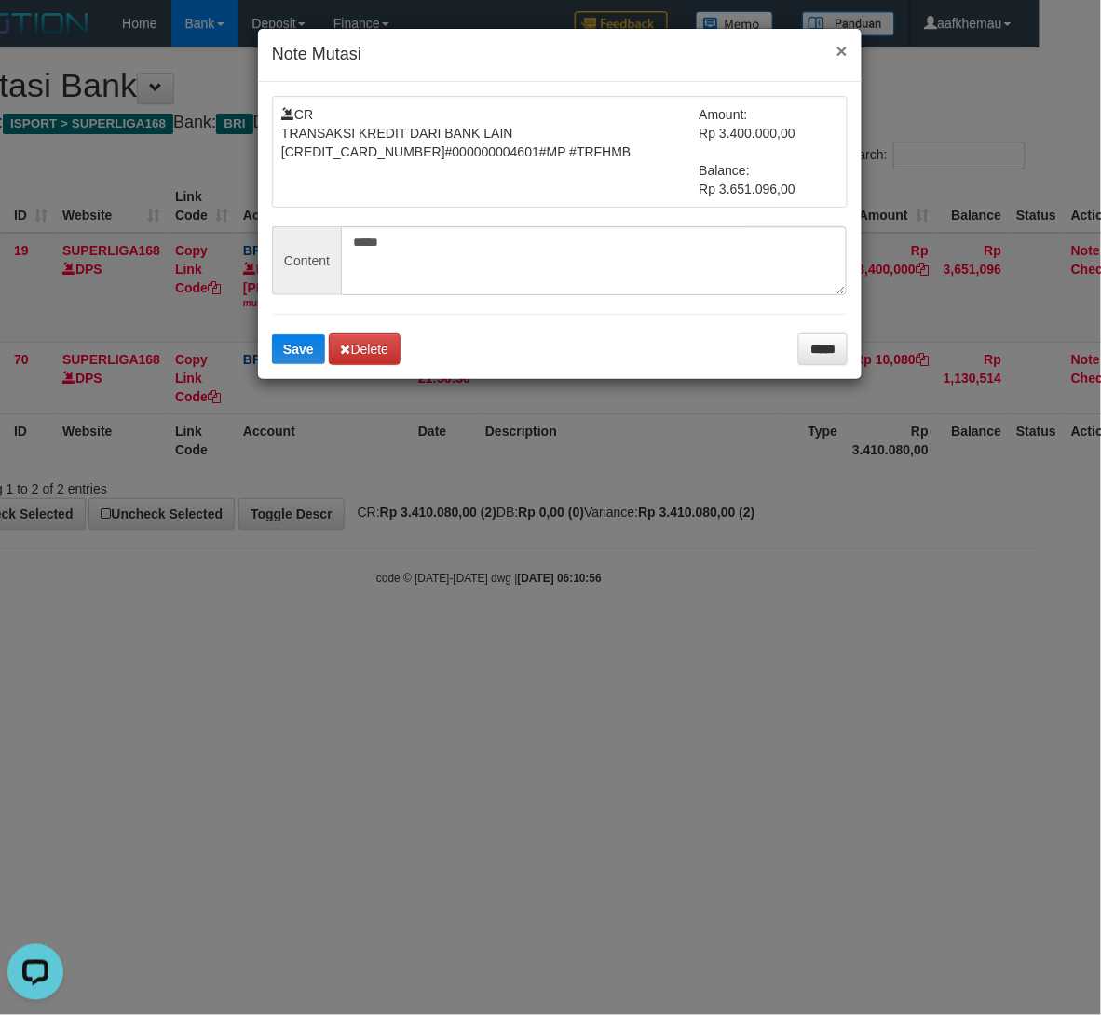
drag, startPoint x: 842, startPoint y: 53, endPoint x: 877, endPoint y: 50, distance: 35.5
click at [842, 53] on button "×" at bounding box center [841, 51] width 11 height 20
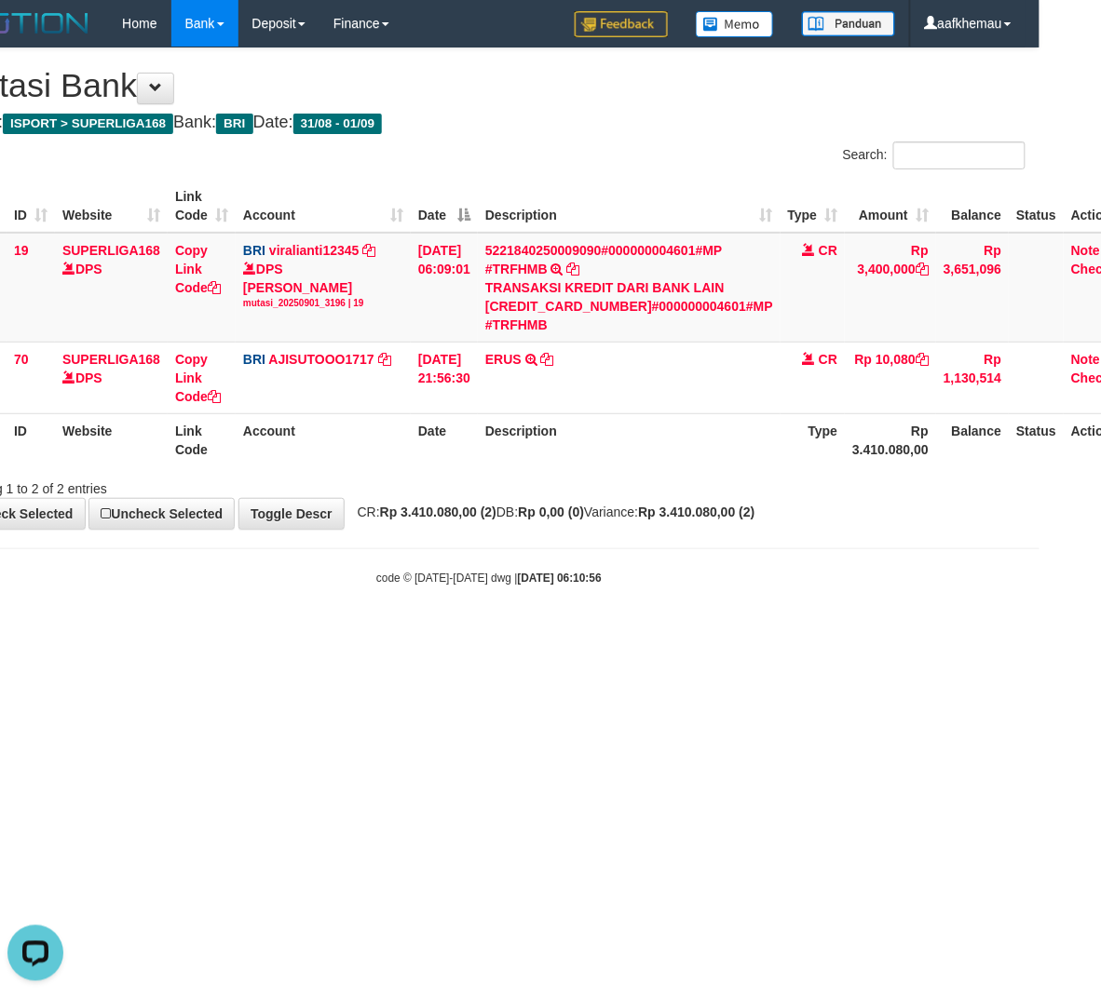
click at [746, 119] on h4 "Game: ISPORT > SUPERLIGA168 Bank: BRI Date: 31/08 - 01/09" at bounding box center [489, 123] width 1073 height 19
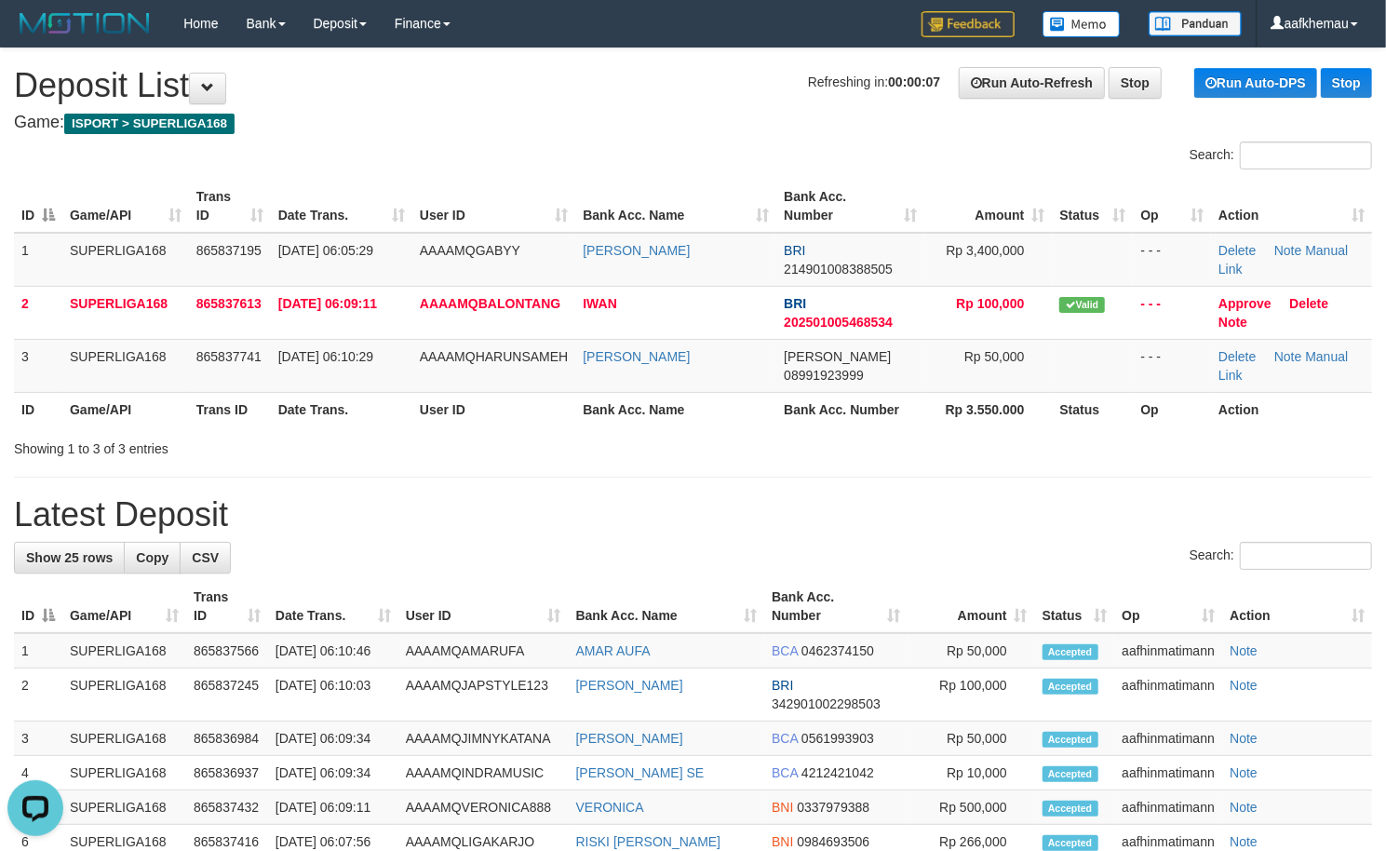
click at [339, 93] on h1 "Refreshing in: 00:00:07 Run Auto-Refresh Stop Run Auto-DPS Stop Deposit List" at bounding box center [693, 85] width 1358 height 37
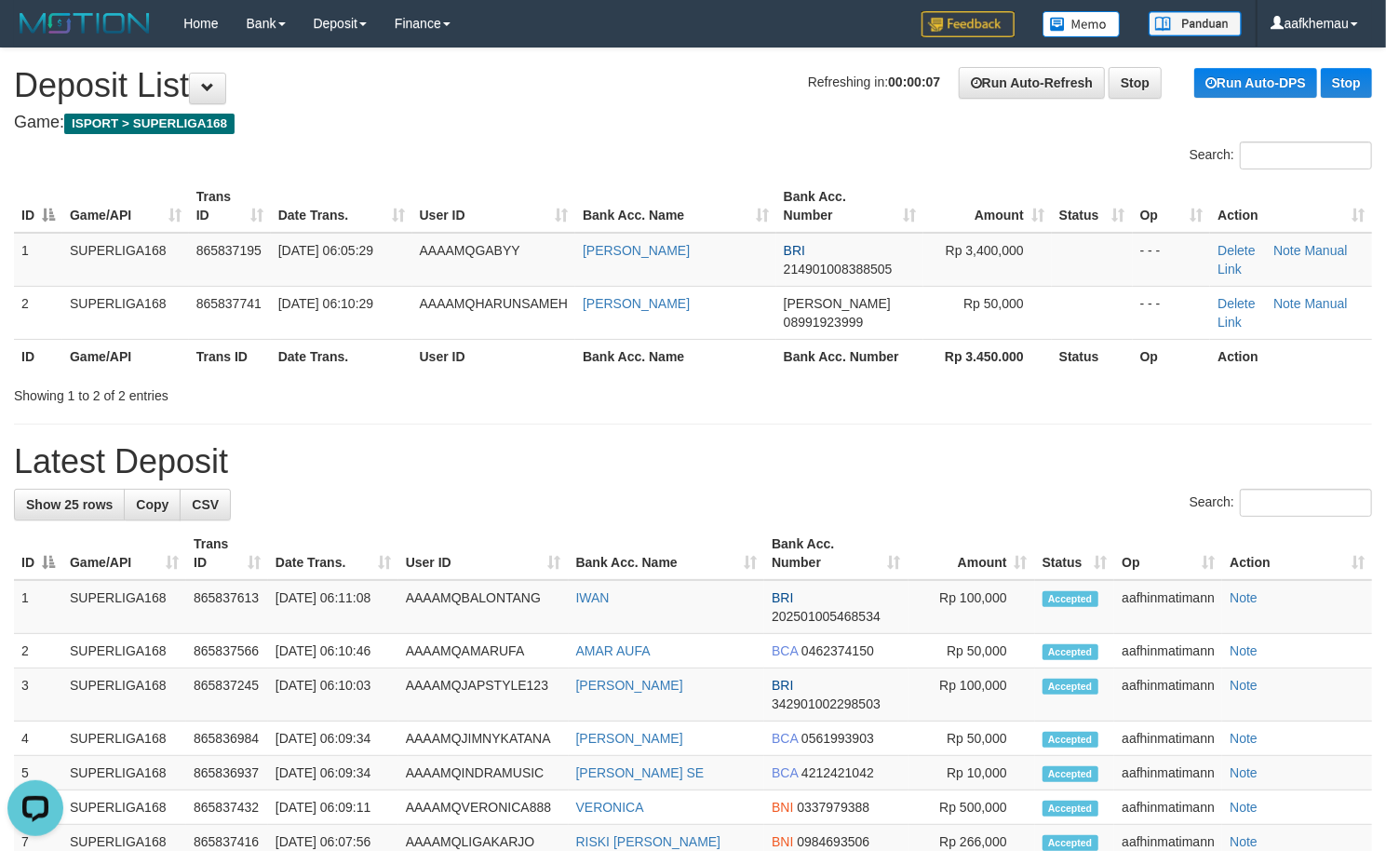
click at [507, 104] on h1 "Refreshing in: 00:00:07 Run Auto-Refresh Stop Run Auto-DPS Stop Deposit List" at bounding box center [693, 85] width 1358 height 37
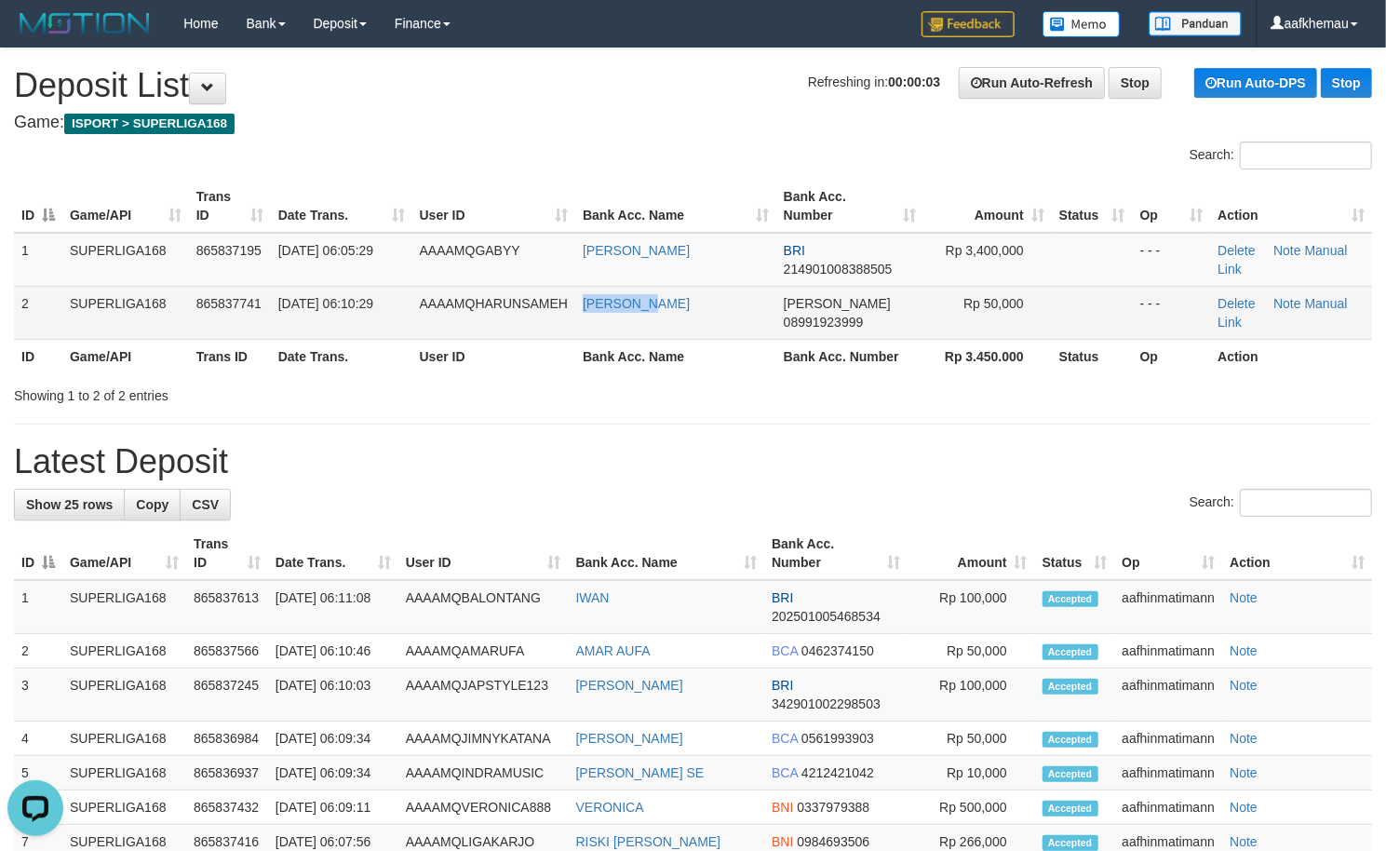
copy tr "[PERSON_NAME]"
drag, startPoint x: 717, startPoint y: 302, endPoint x: 564, endPoint y: 324, distance: 154.3
click at [564, 324] on tr "2 SUPERLIGA168 865837741 [DATE] 06:10:29 AAAAMQHARUNSAMEH UUN [PERSON_NAME] 089…" at bounding box center [693, 312] width 1358 height 53
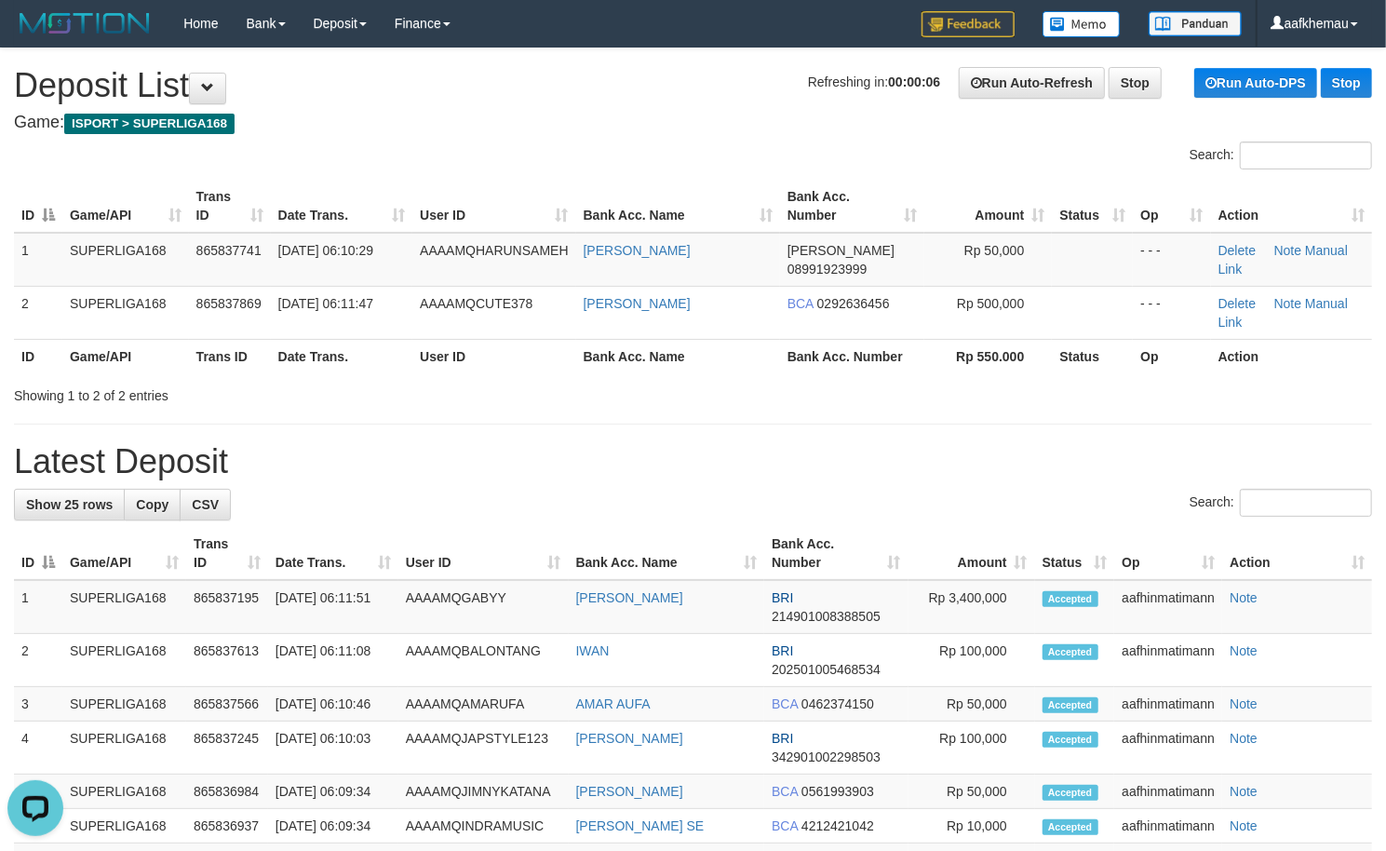
click at [437, 90] on h1 "Refreshing in: 00:00:06 Run Auto-Refresh Stop Run Auto-DPS Stop Deposit List" at bounding box center [693, 85] width 1358 height 37
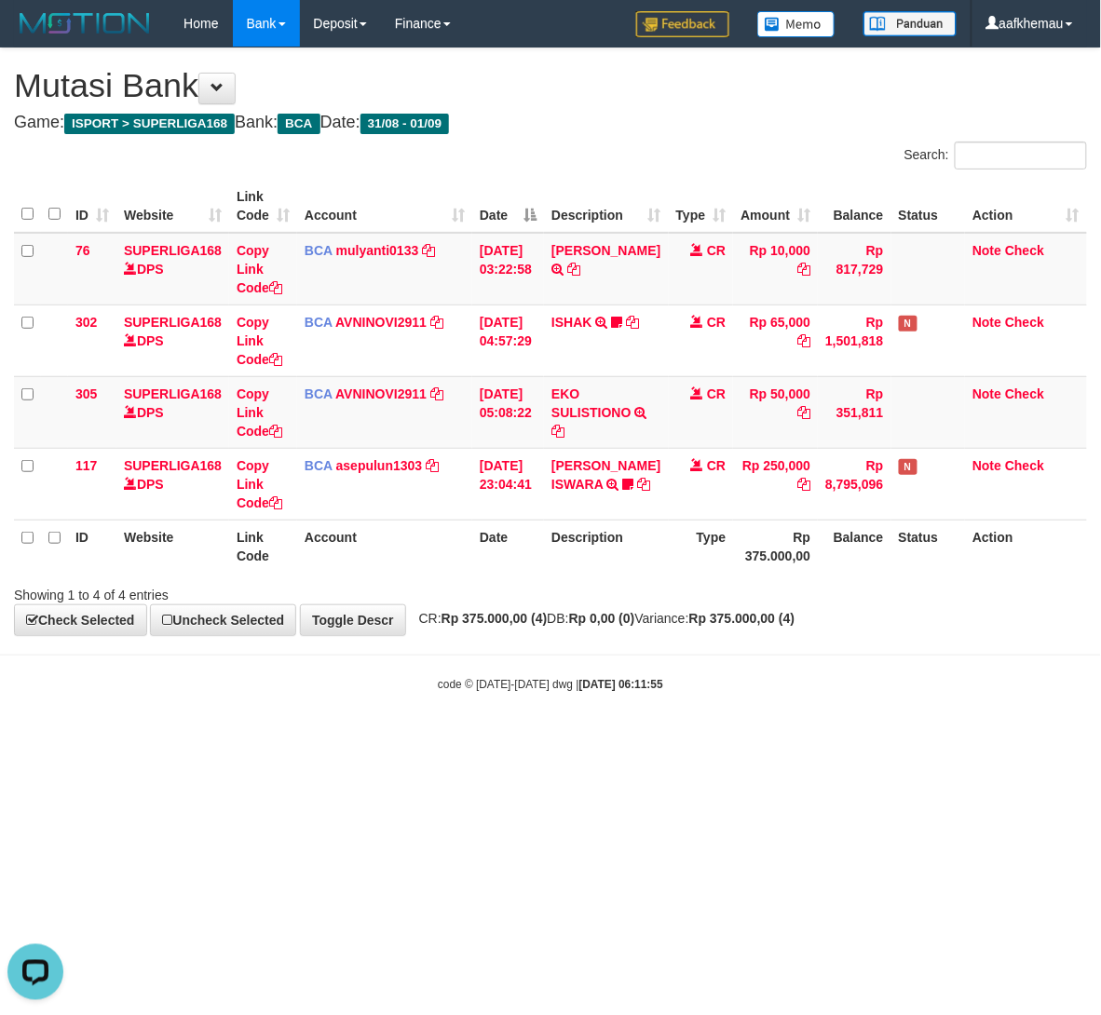
click at [516, 682] on small "code © [DATE]-[DATE] dwg | [DATE] 06:11:55" at bounding box center [550, 684] width 225 height 13
click at [879, 739] on html "Toggle navigation Home Bank Account List Load By Website Group [ISPORT] SUPERLI…" at bounding box center [550, 369] width 1101 height 739
drag, startPoint x: 850, startPoint y: 656, endPoint x: 868, endPoint y: 650, distance: 18.9
click at [850, 655] on hr at bounding box center [550, 655] width 1101 height 1
